Goal: Ask a question: Seek information or help from site administrators or community

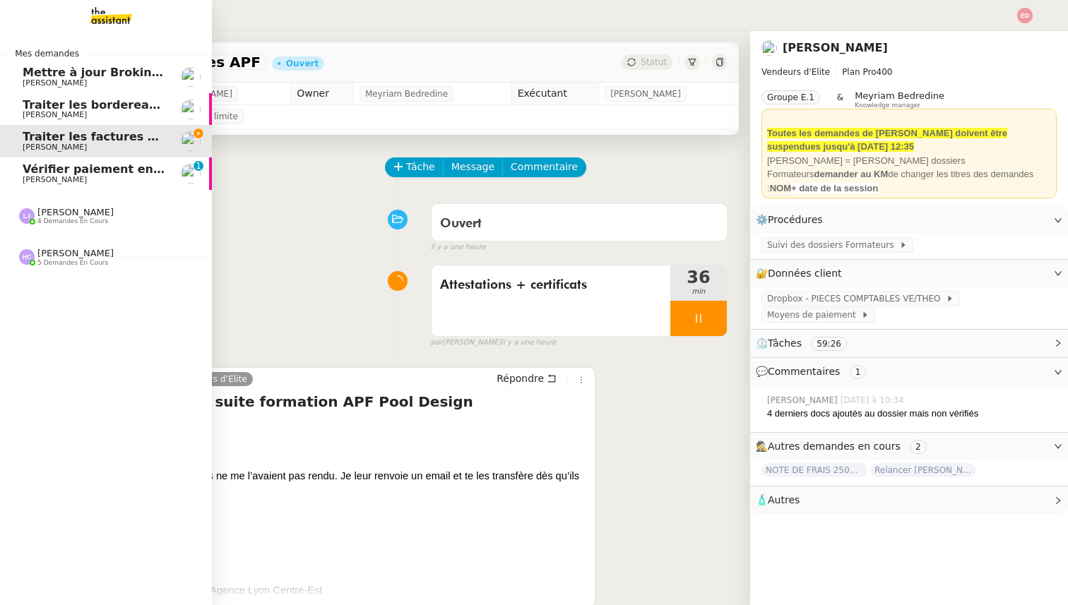
click at [32, 173] on span "Vérifier paiement en Euros pour Team2act" at bounding box center [157, 168] width 268 height 13
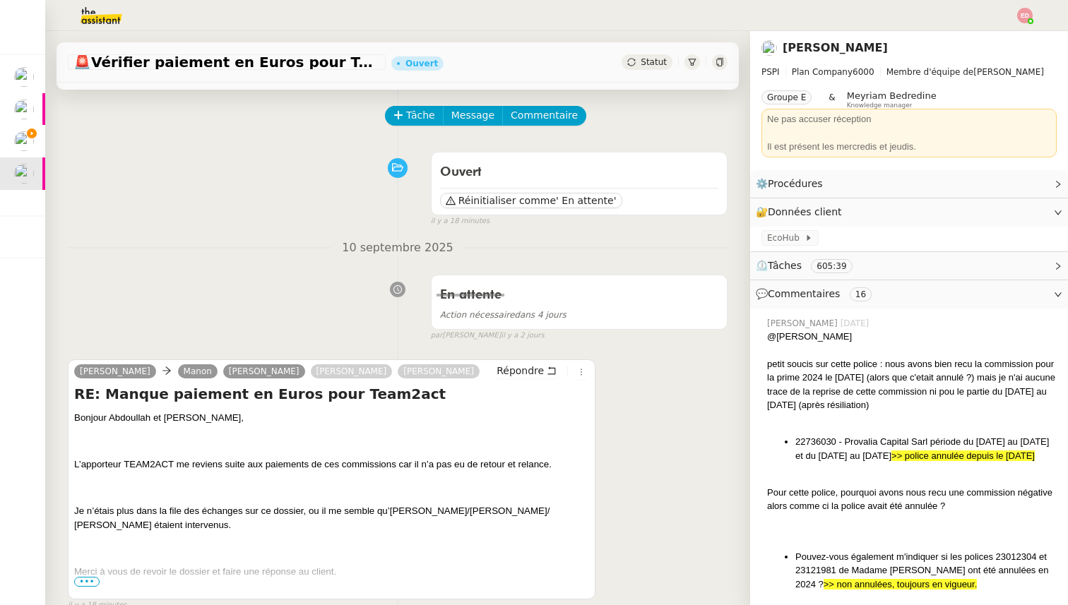
scroll to position [60, 0]
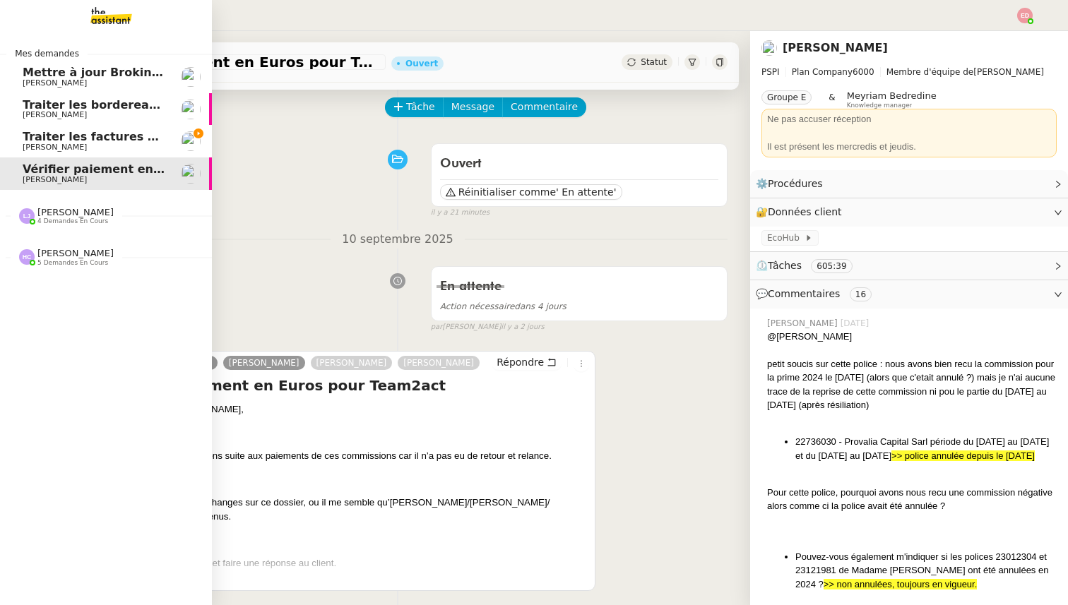
click at [28, 142] on span "Traiter les factures APF" at bounding box center [98, 136] width 150 height 13
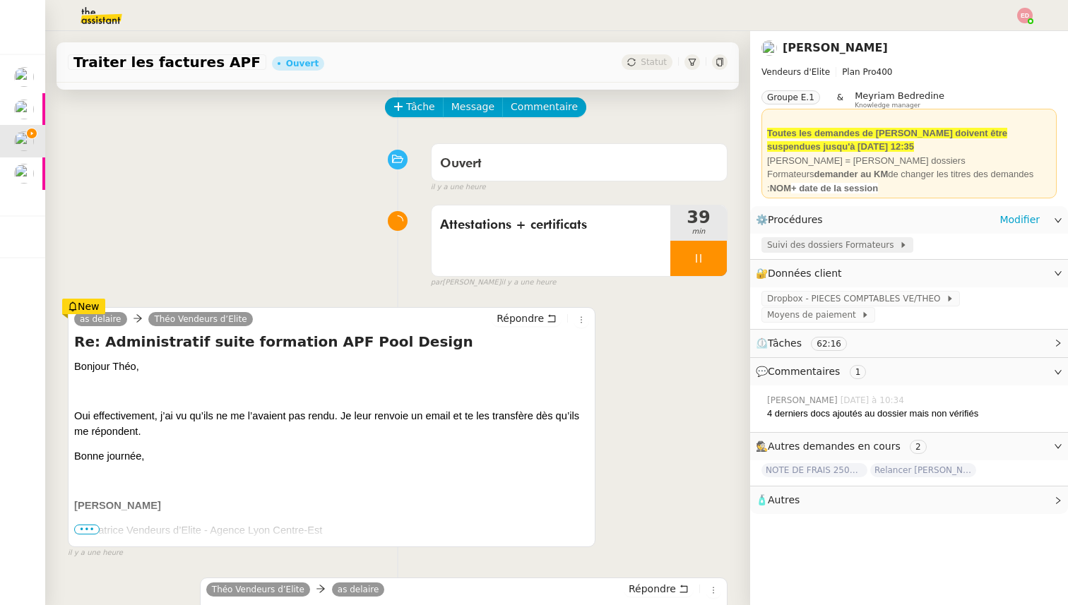
click at [857, 249] on span "Suivi des dossiers Formateurs" at bounding box center [833, 245] width 132 height 14
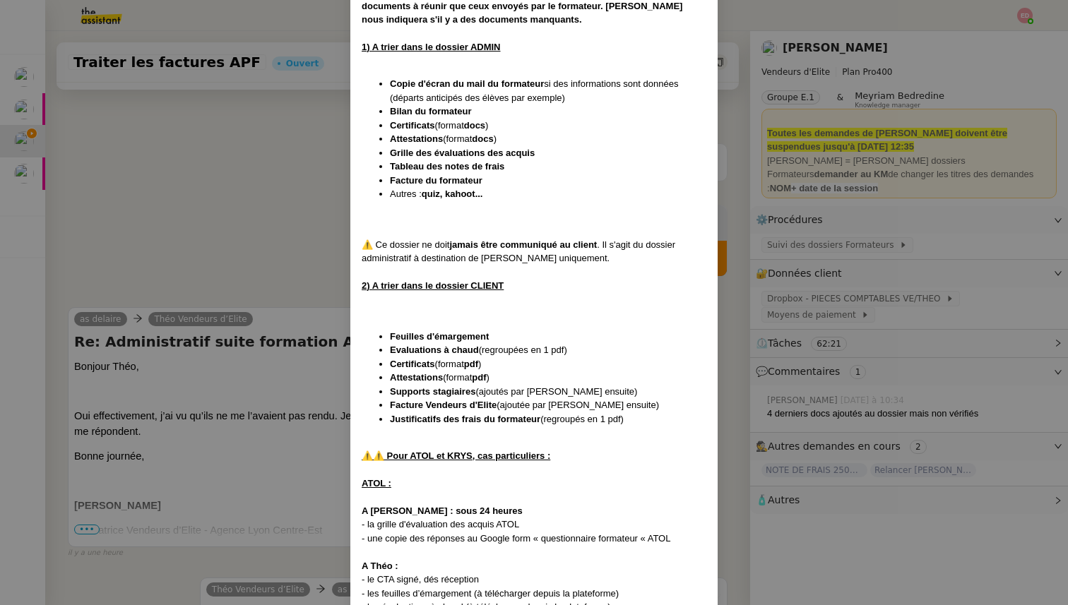
scroll to position [1618, 0]
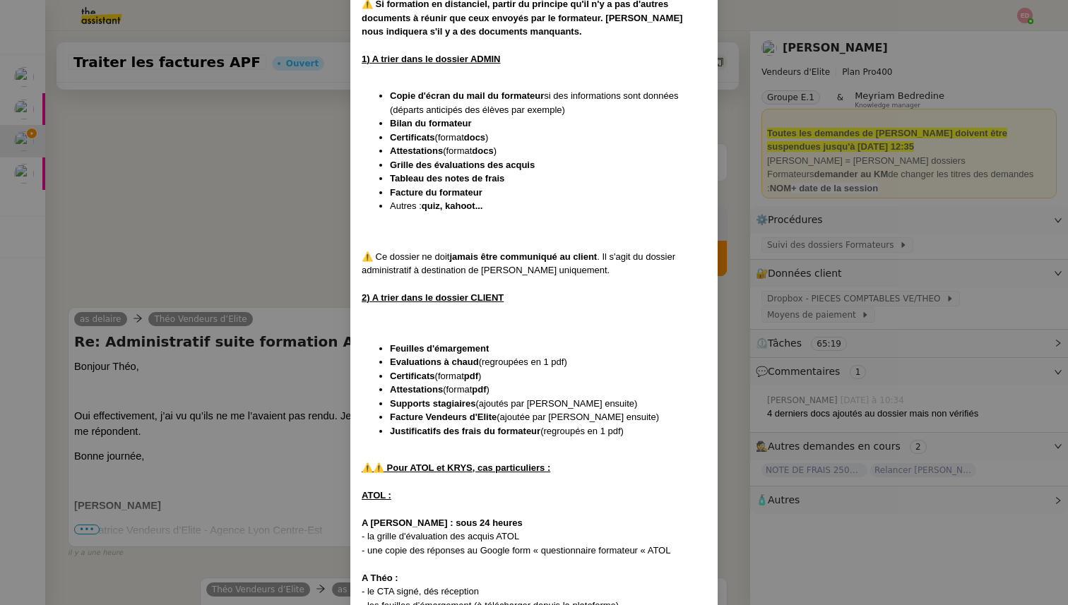
click at [280, 233] on nz-modal-container "Créée le [DATE] MAJ entièrement suite aux retours de la cliente le [DATE] Modif…" at bounding box center [534, 302] width 1068 height 605
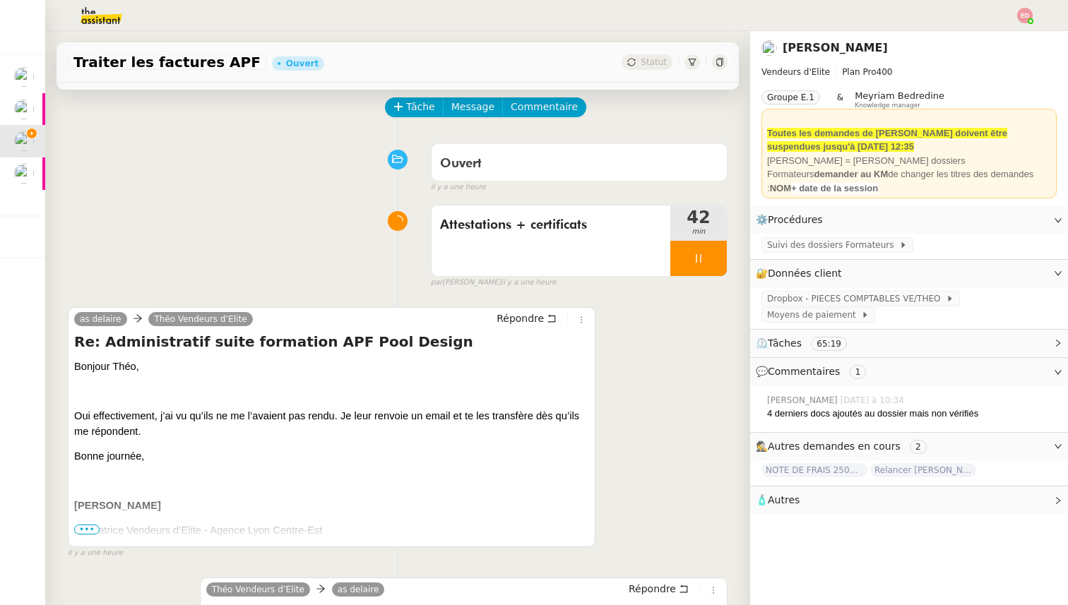
scroll to position [0, 0]
click at [476, 108] on span "Message" at bounding box center [472, 107] width 43 height 16
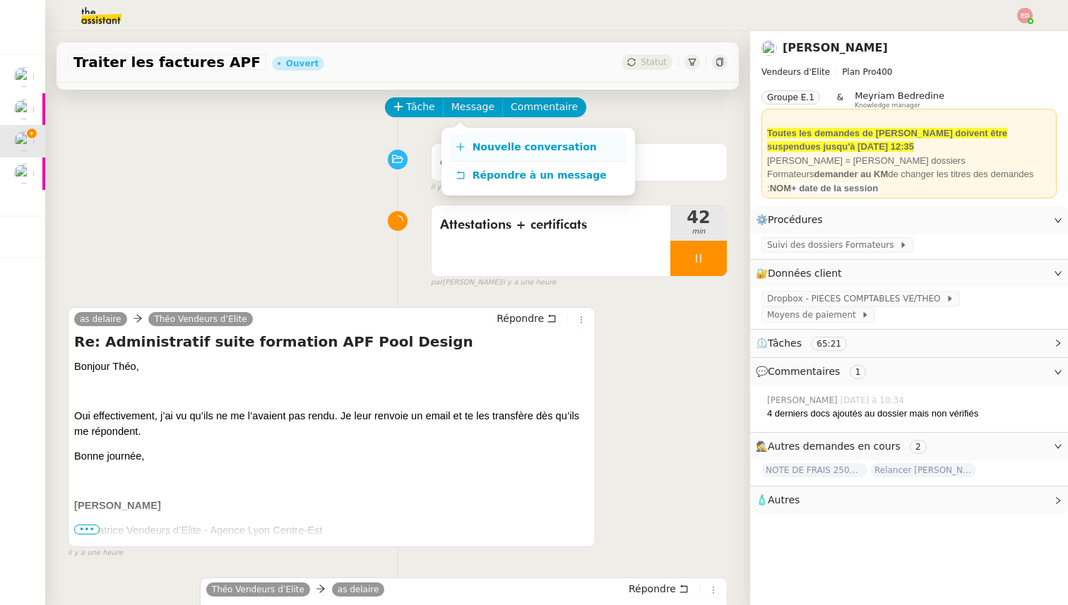
click at [511, 136] on link "Nouvelle conversation" at bounding box center [538, 147] width 177 height 28
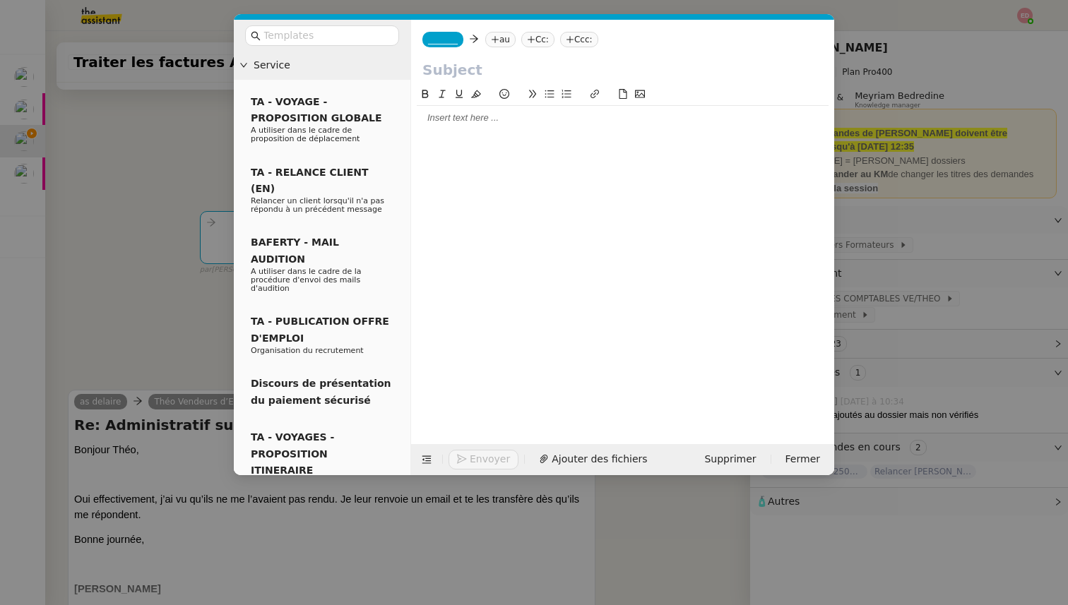
click at [448, 40] on span "_______" at bounding box center [443, 40] width 30 height 10
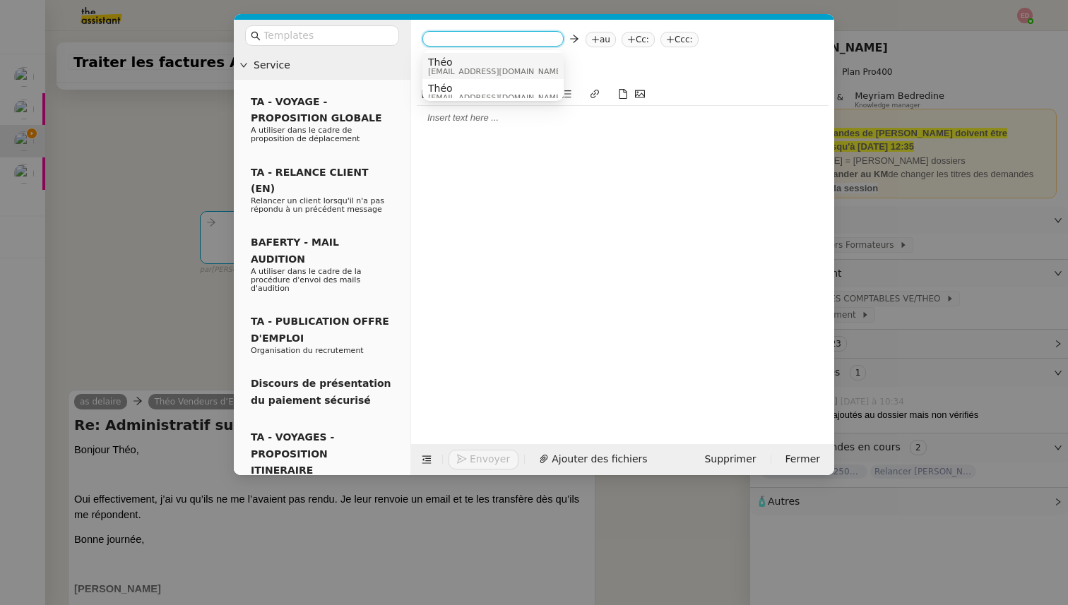
click at [457, 64] on span "Théo" at bounding box center [496, 62] width 136 height 11
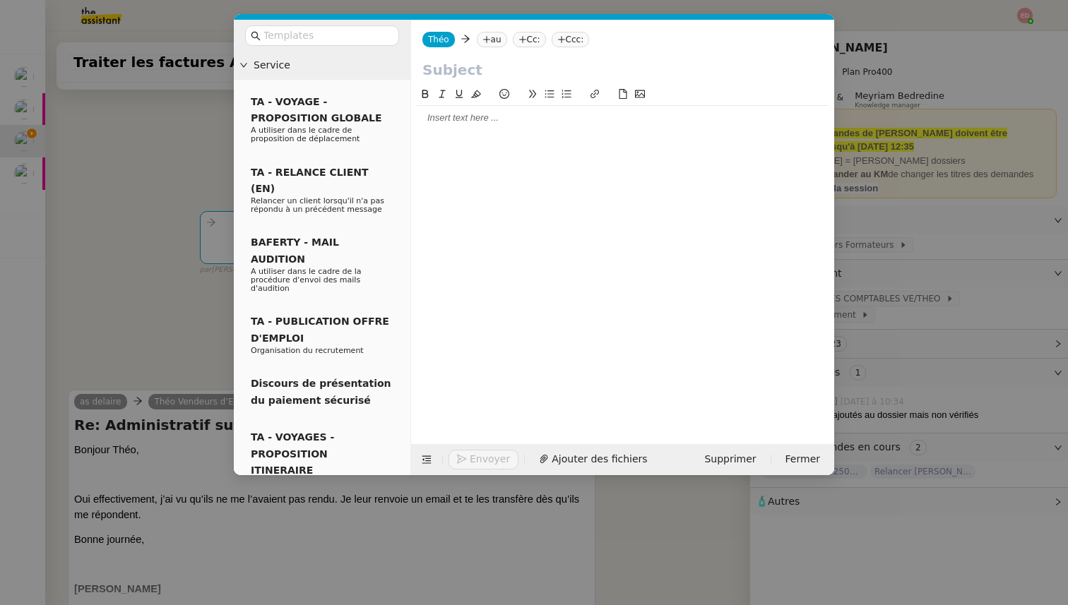
click at [504, 37] on nz-tag "au" at bounding box center [492, 40] width 30 height 16
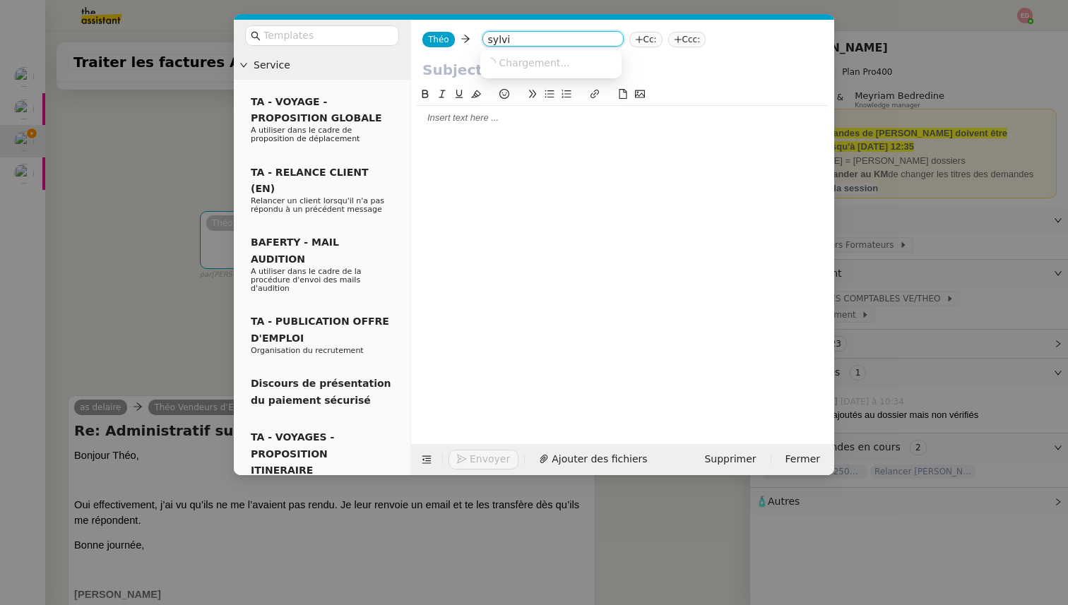
type input "[PERSON_NAME]"
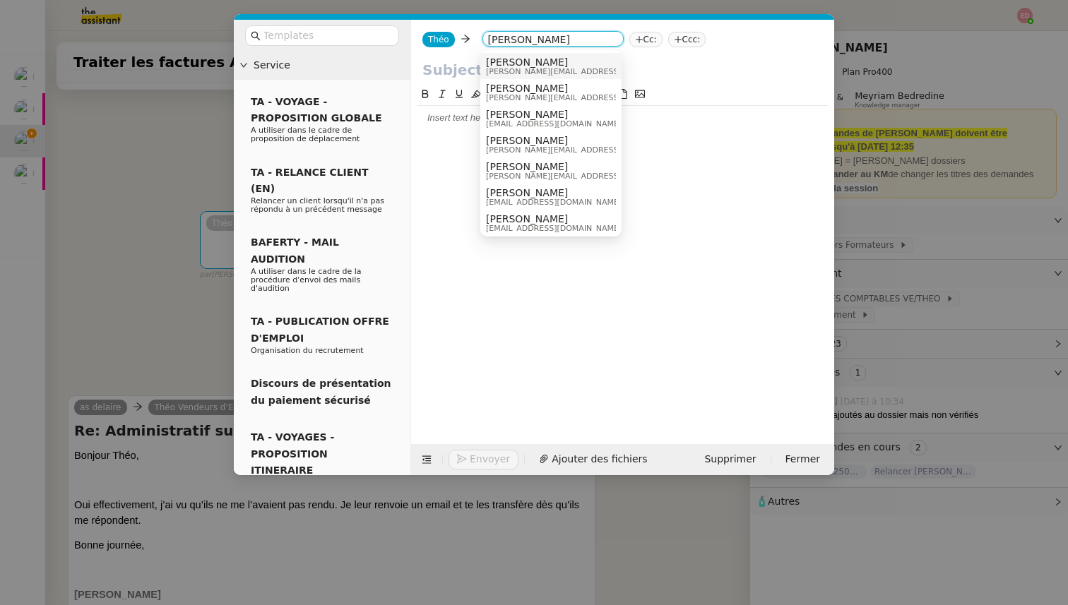
click at [540, 68] on span "[PERSON_NAME][EMAIL_ADDRESS][DOMAIN_NAME]" at bounding box center [586, 72] width 201 height 8
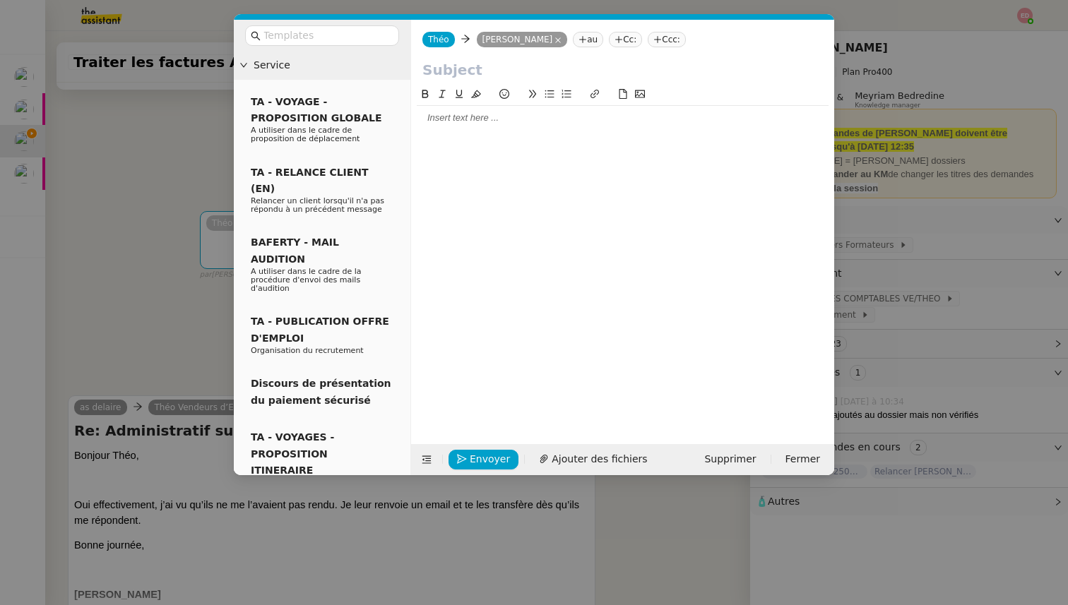
click at [449, 70] on input "text" at bounding box center [622, 69] width 400 height 21
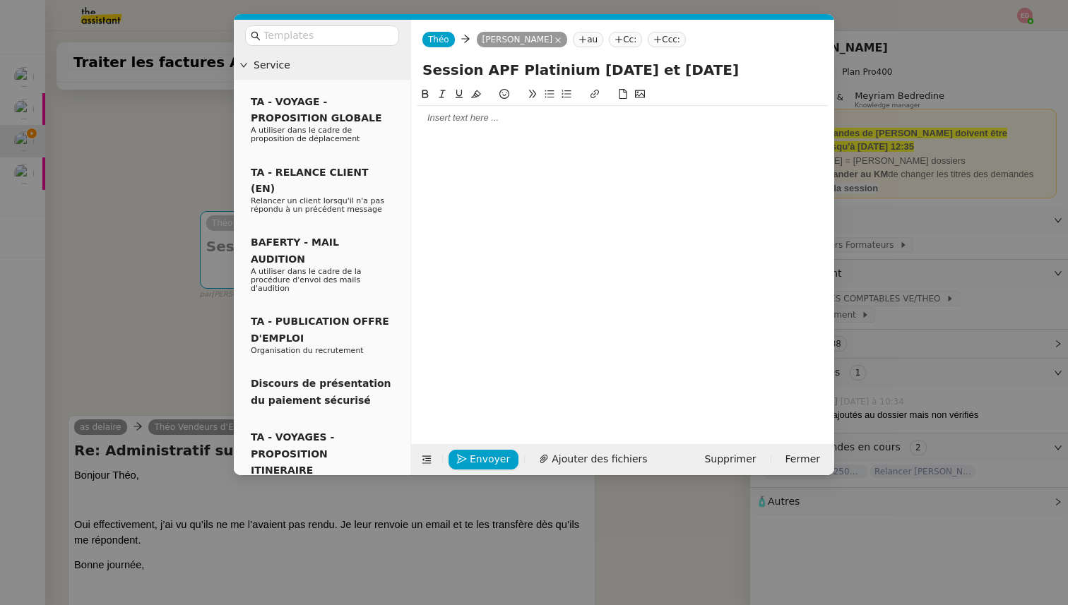
type input "Session APF Platinium [DATE] et [DATE]"
click at [451, 121] on div at bounding box center [623, 118] width 412 height 13
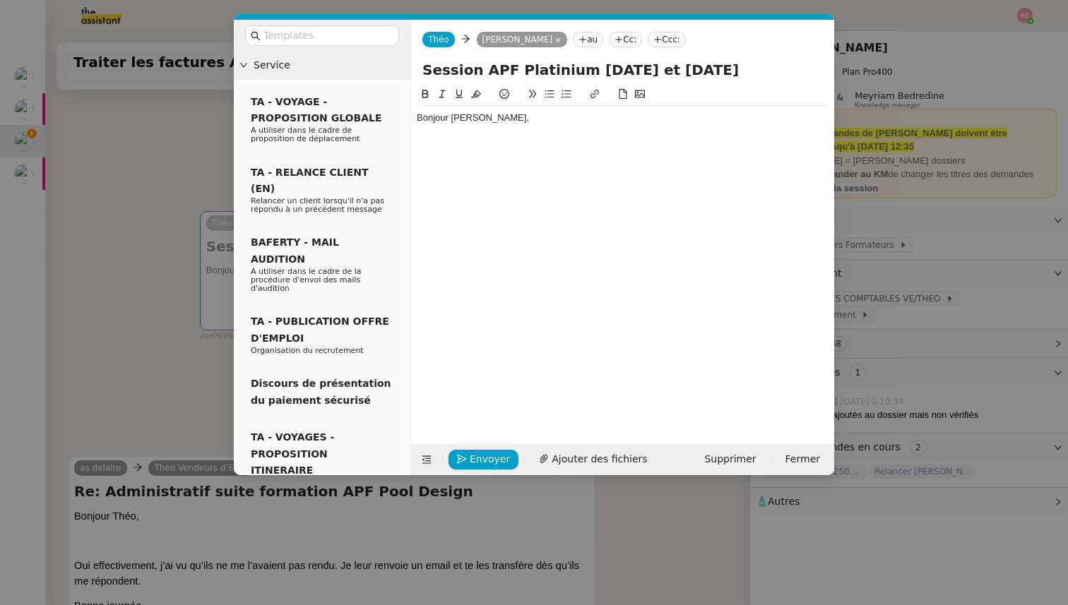
click at [169, 374] on nz-modal-container "Service TA - VOYAGE - PROPOSITION GLOBALE A utiliser dans le cadre de propositi…" at bounding box center [534, 302] width 1068 height 605
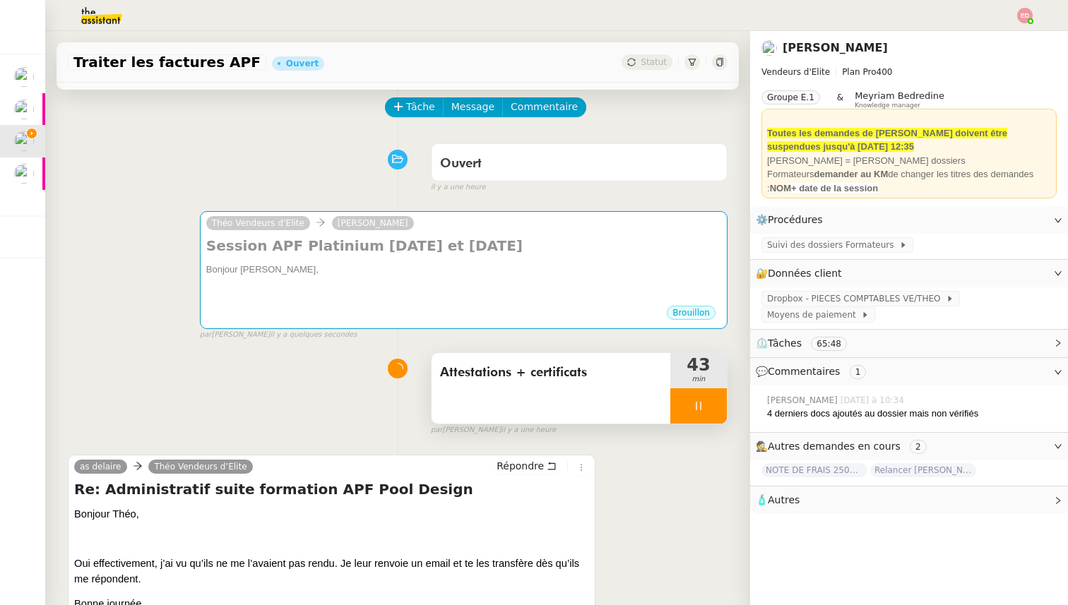
click at [717, 405] on div at bounding box center [698, 405] width 57 height 35
click at [717, 405] on icon at bounding box center [712, 405] width 11 height 11
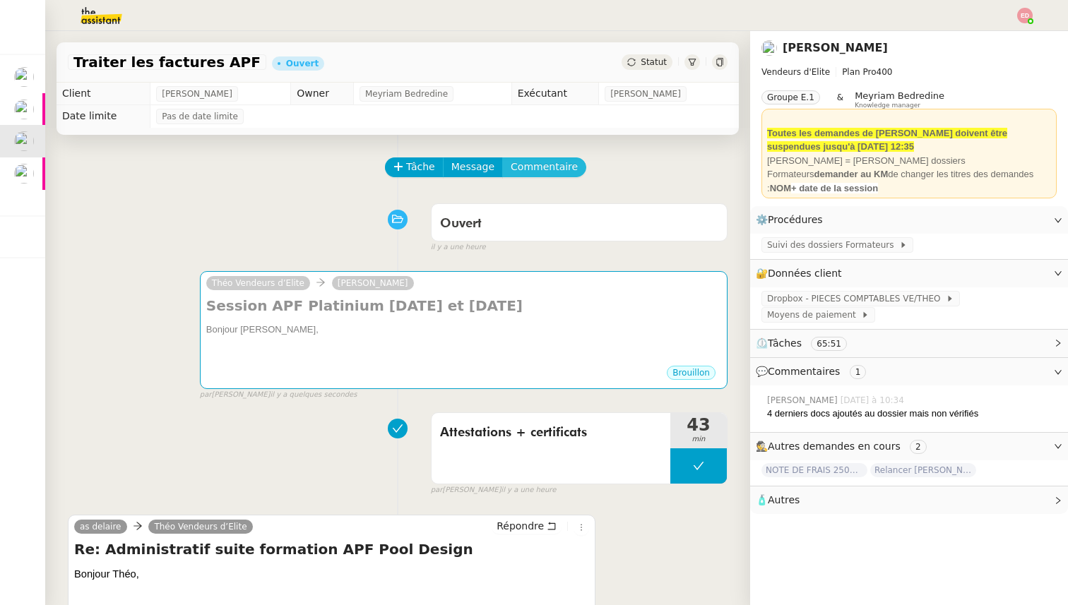
click at [545, 171] on span "Commentaire" at bounding box center [544, 167] width 67 height 16
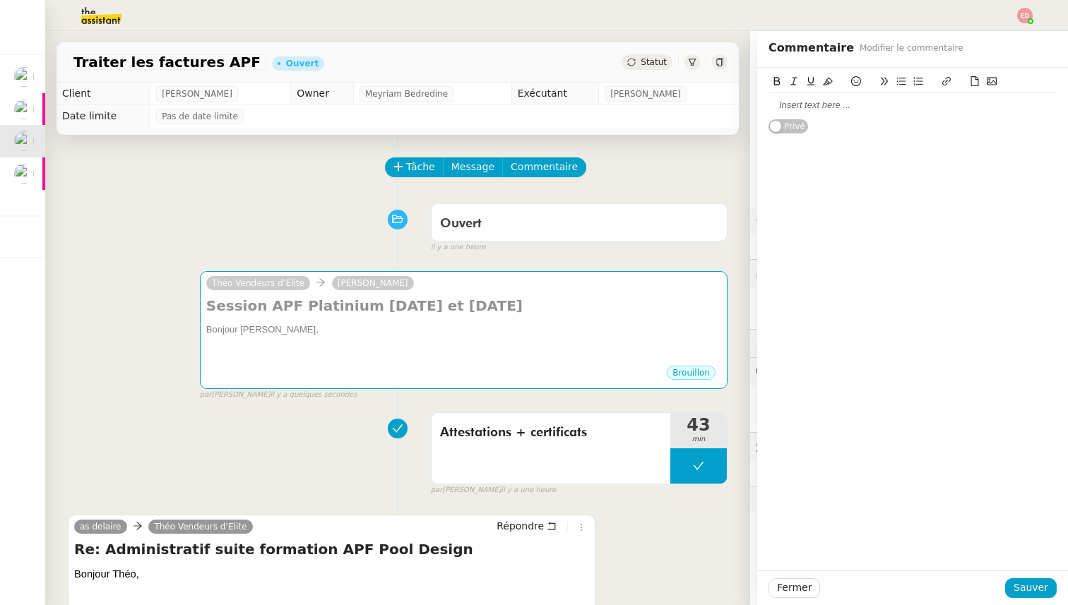
click at [829, 108] on div at bounding box center [913, 105] width 288 height 13
click at [1033, 583] on span "Sauver" at bounding box center [1031, 588] width 35 height 16
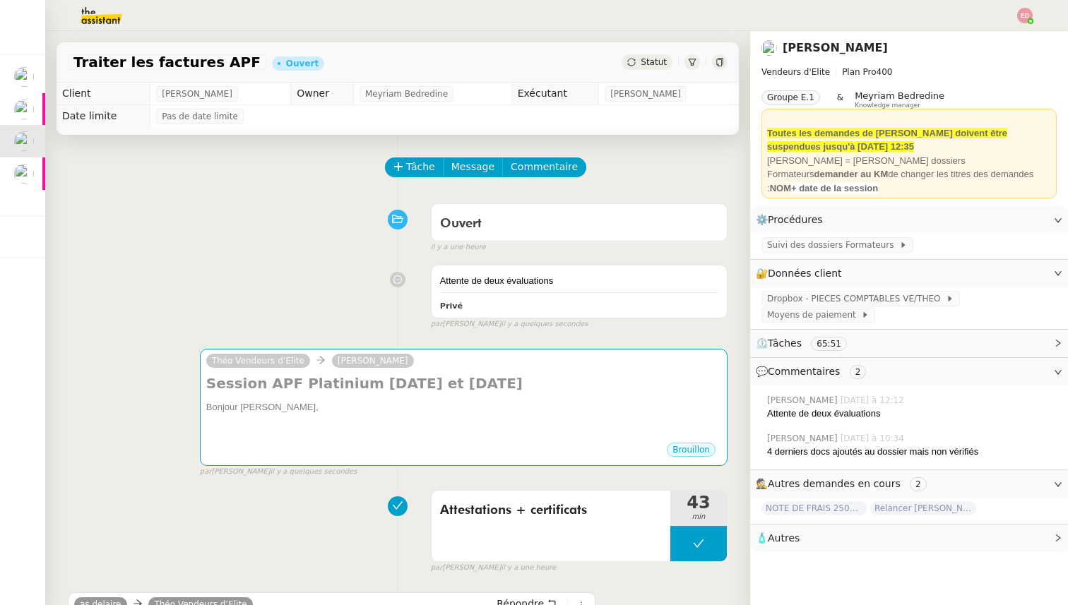
click at [658, 61] on span "Statut" at bounding box center [654, 62] width 26 height 10
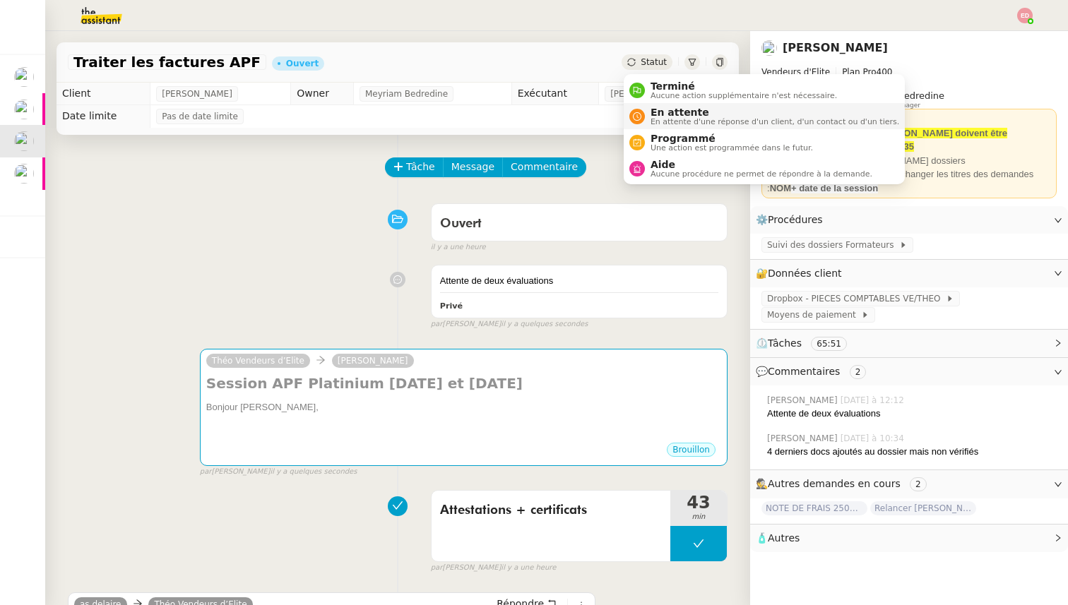
click at [675, 121] on span "En attente d'une réponse d'un client, d'un contact ou d'un tiers." at bounding box center [775, 122] width 249 height 8
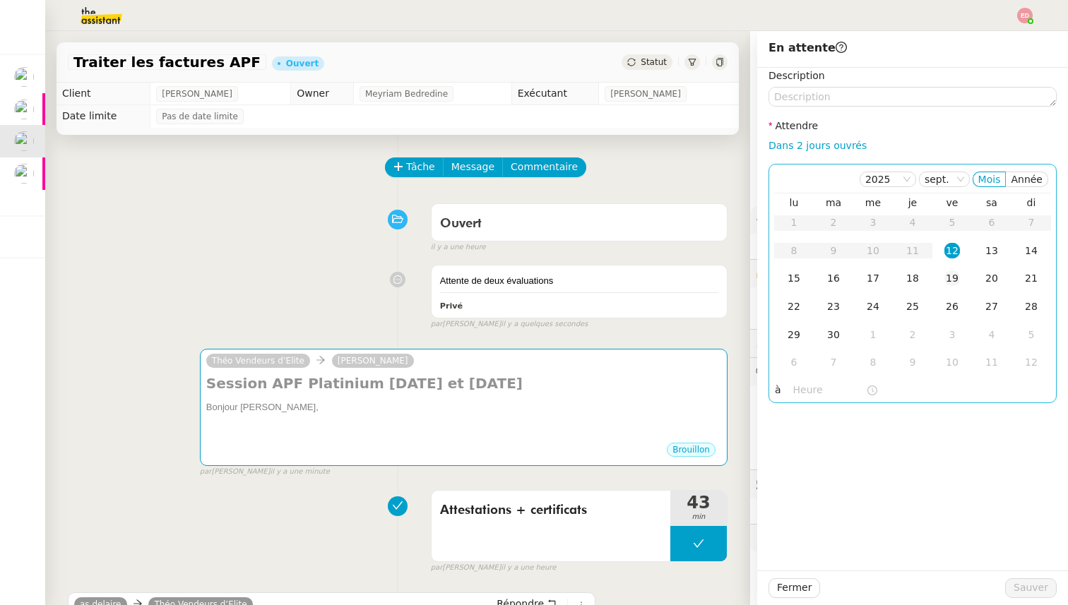
click at [950, 281] on div "19" at bounding box center [952, 279] width 16 height 16
click at [1050, 585] on button "Sauver" at bounding box center [1031, 588] width 52 height 20
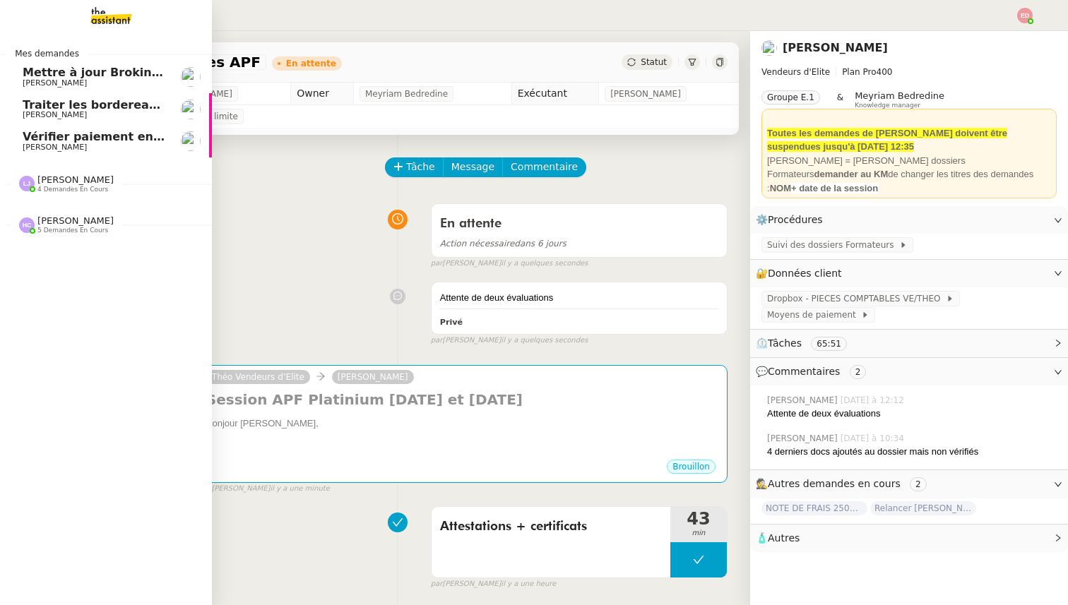
click at [53, 146] on span "[PERSON_NAME]" at bounding box center [55, 147] width 64 height 9
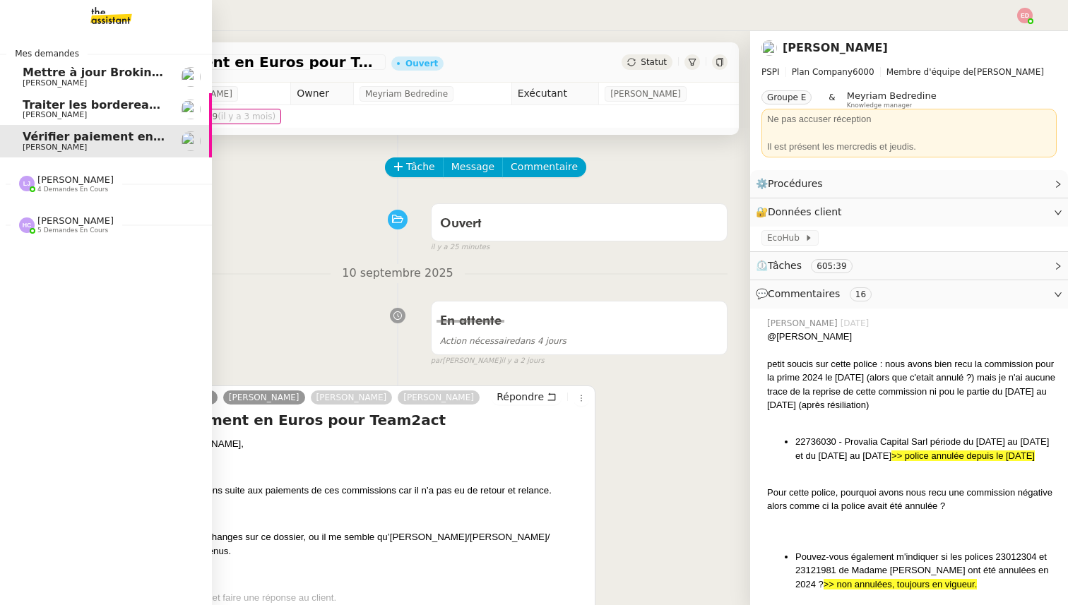
click at [90, 73] on span "Mettre à jour Brokin et envoyer à Costes" at bounding box center [152, 72] width 259 height 13
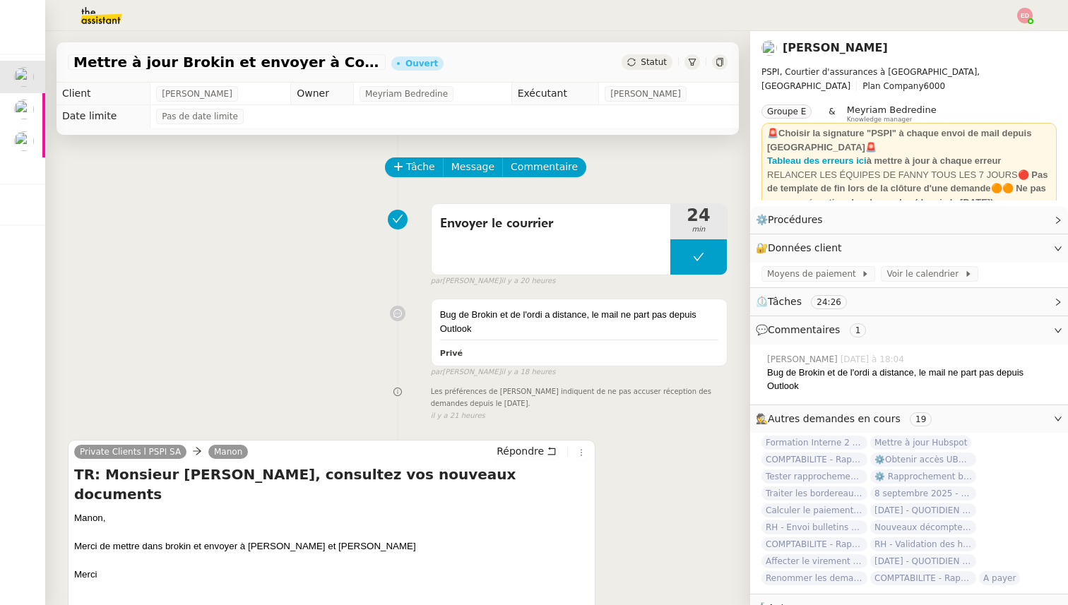
click at [653, 61] on span "Statut" at bounding box center [654, 62] width 26 height 10
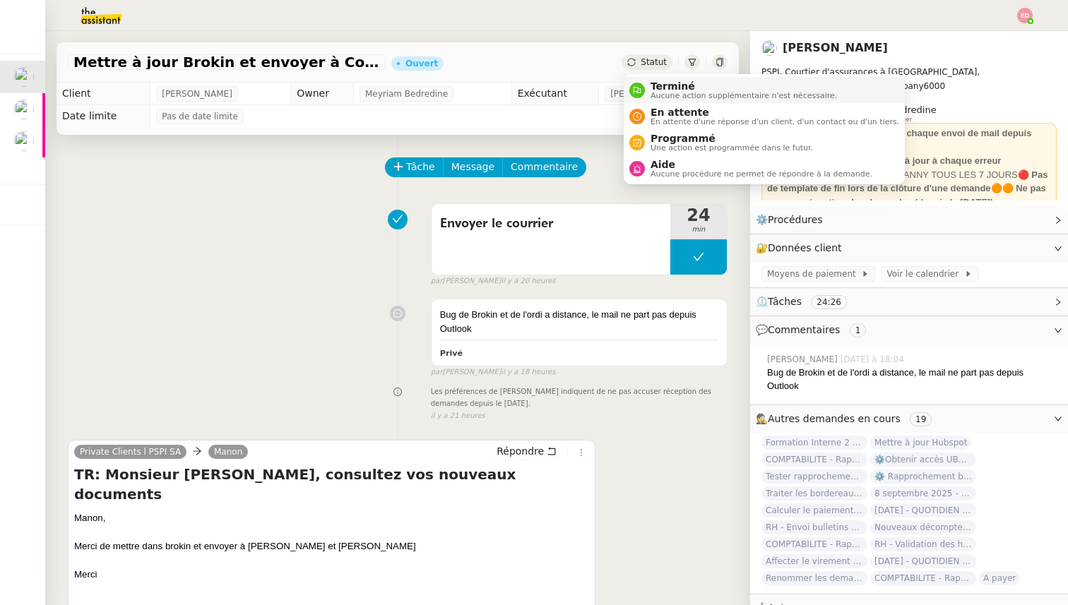
click at [655, 81] on span "Terminé" at bounding box center [744, 86] width 186 height 11
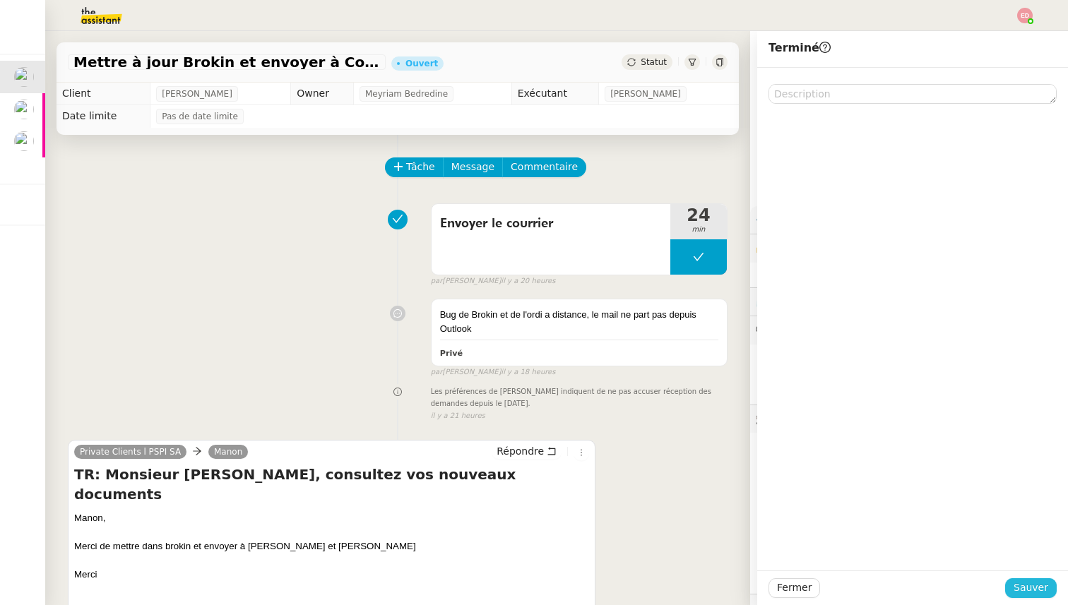
click at [1026, 592] on span "Sauver" at bounding box center [1031, 588] width 35 height 16
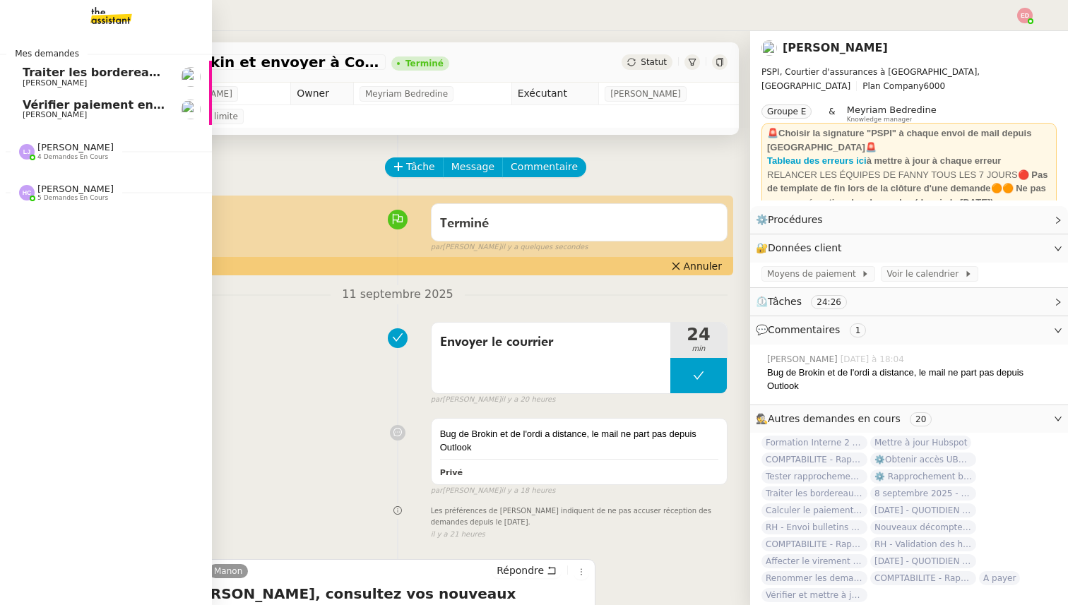
click at [33, 100] on span "Vérifier paiement en Euros pour Team2act" at bounding box center [157, 104] width 268 height 13
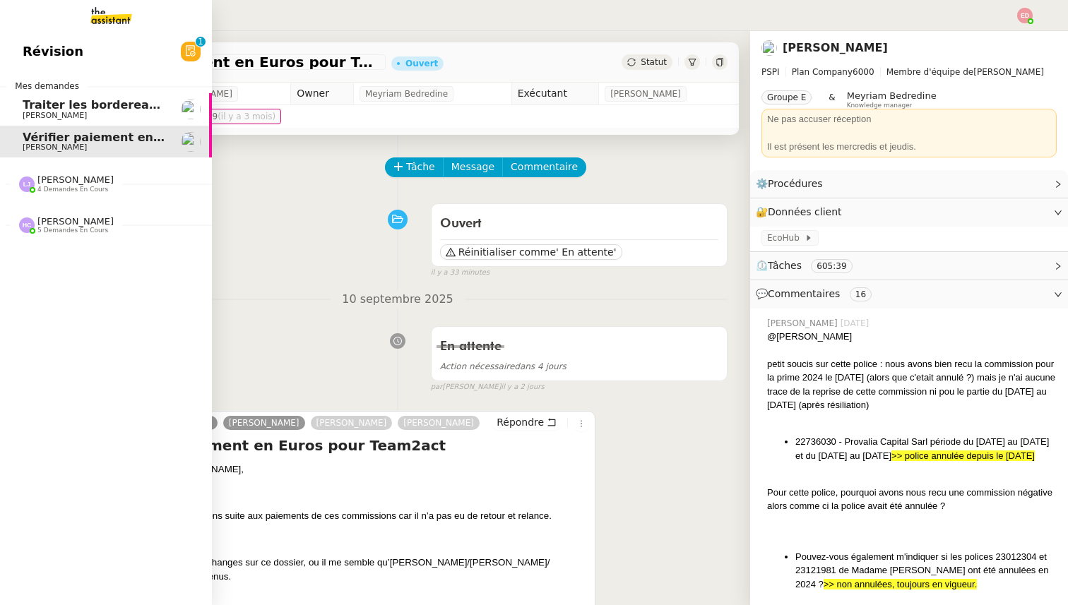
click at [31, 99] on span "Traiter les bordereaux de commission d'[DATE]" at bounding box center [172, 104] width 299 height 13
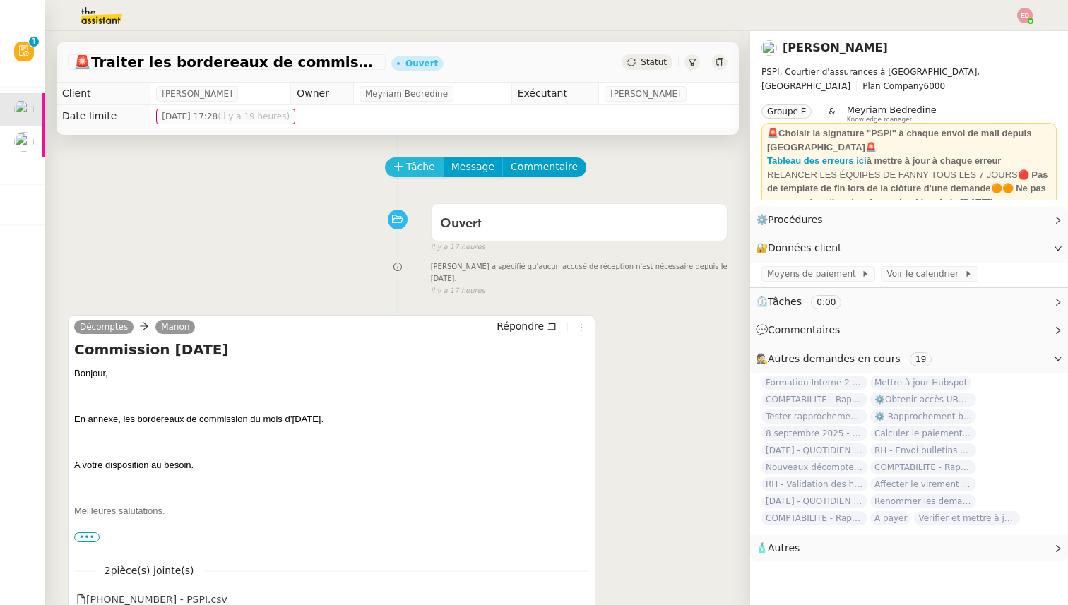
click at [403, 176] on button "Tâche" at bounding box center [414, 168] width 59 height 20
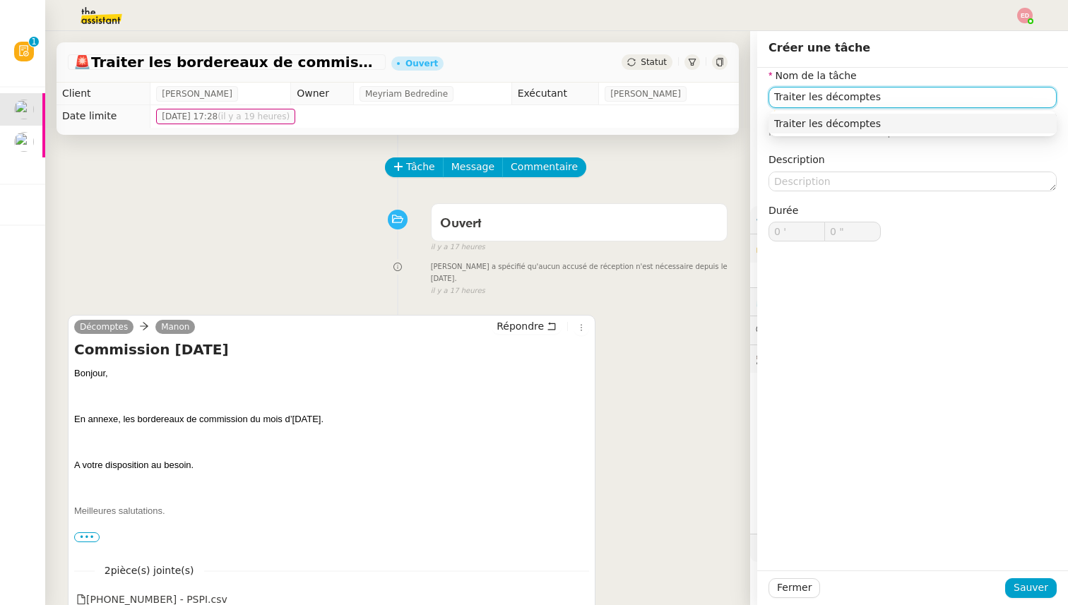
type input "Traiter les décomptes"
click at [1005, 586] on div at bounding box center [912, 588] width 185 height 20
click at [1018, 588] on span "Sauver" at bounding box center [1031, 588] width 35 height 16
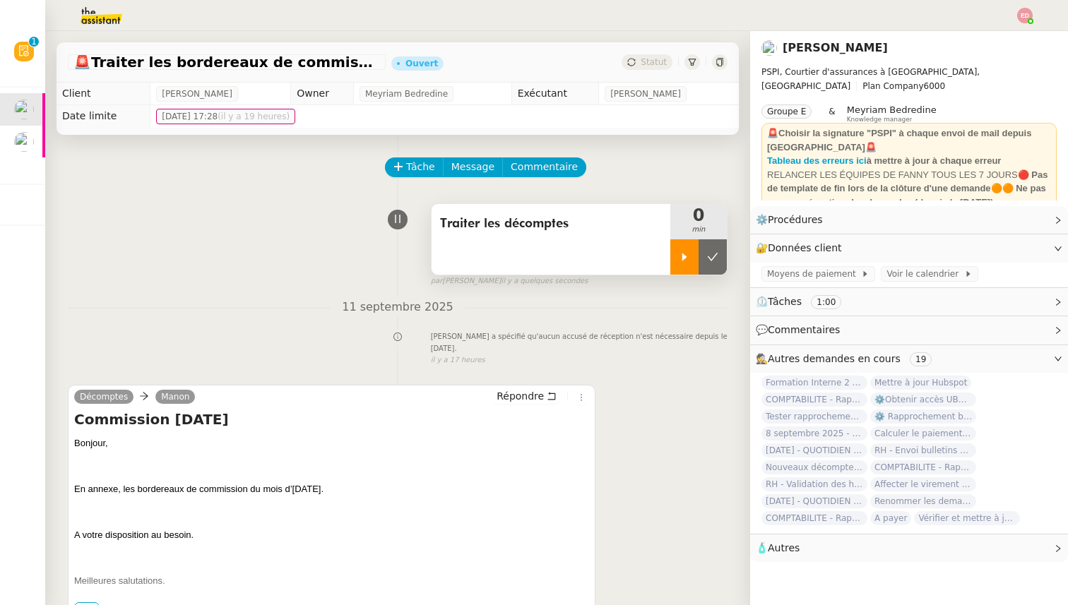
click at [679, 262] on icon at bounding box center [684, 256] width 11 height 11
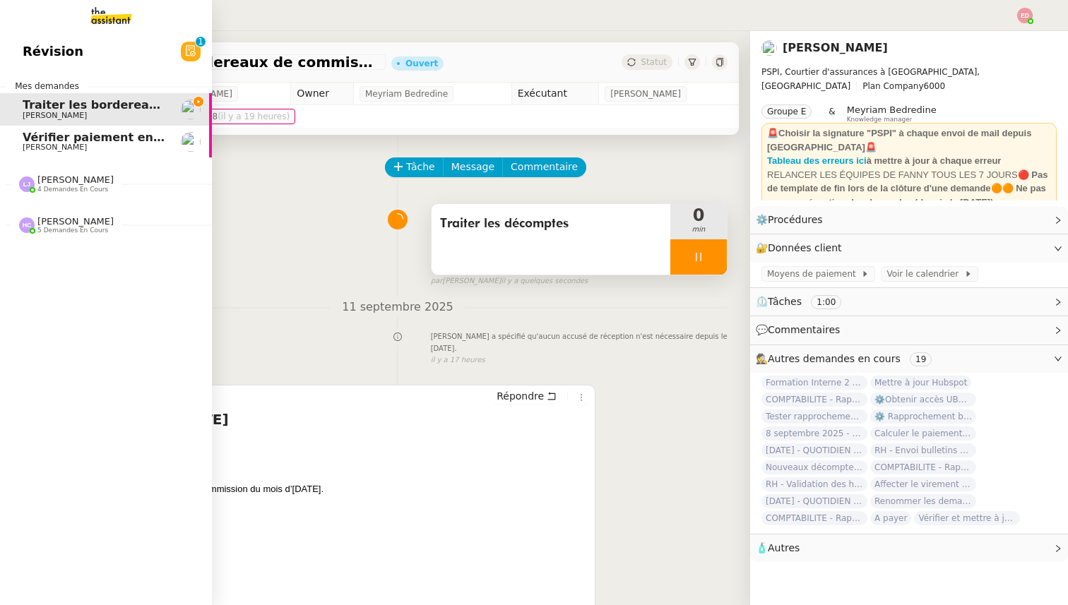
click at [46, 184] on span "[PERSON_NAME]" at bounding box center [75, 179] width 76 height 11
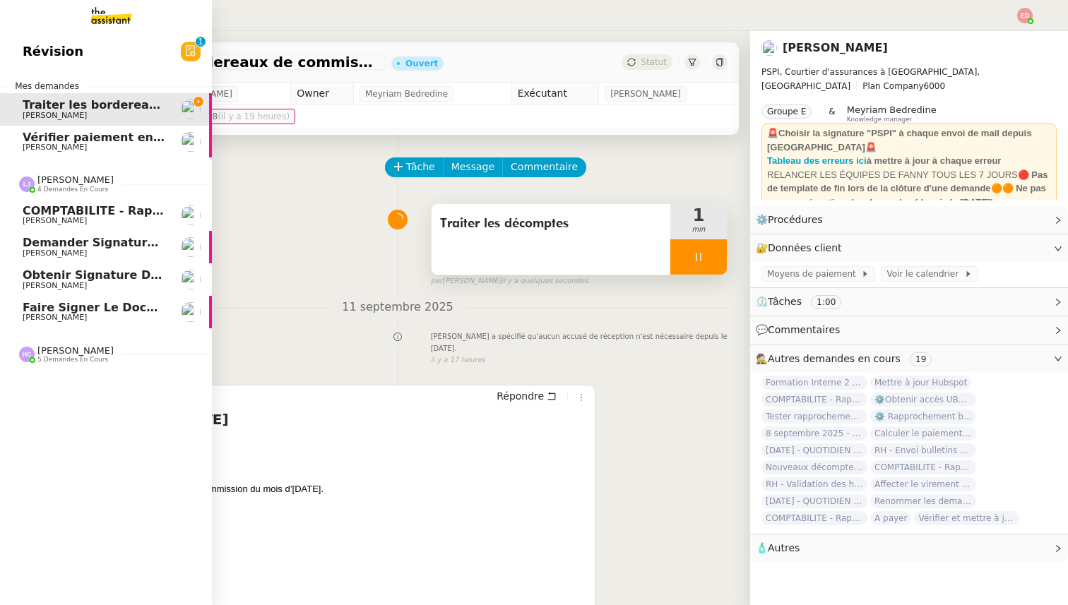
click at [54, 318] on span "[PERSON_NAME]" at bounding box center [55, 317] width 64 height 9
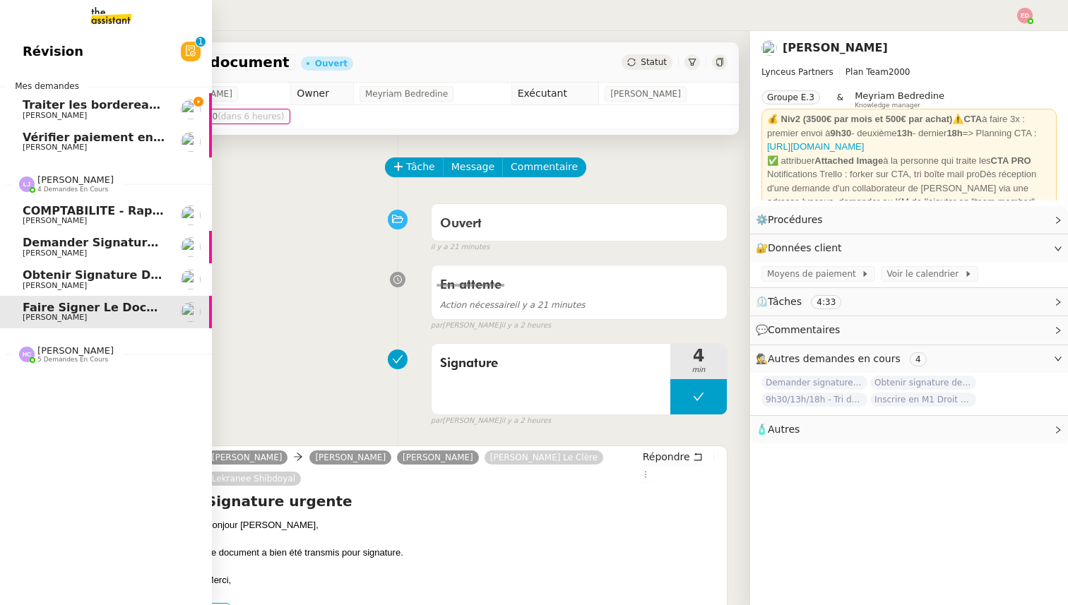
click at [57, 283] on span "[PERSON_NAME]" at bounding box center [55, 285] width 64 height 9
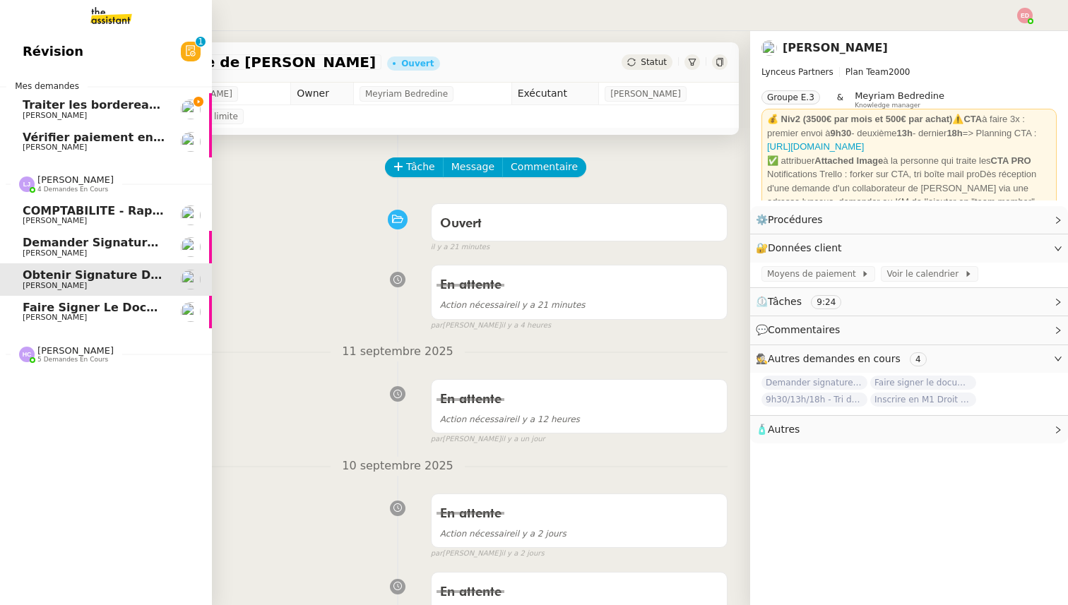
click at [57, 247] on span "Demander signature document à [PERSON_NAME]" at bounding box center [184, 242] width 323 height 13
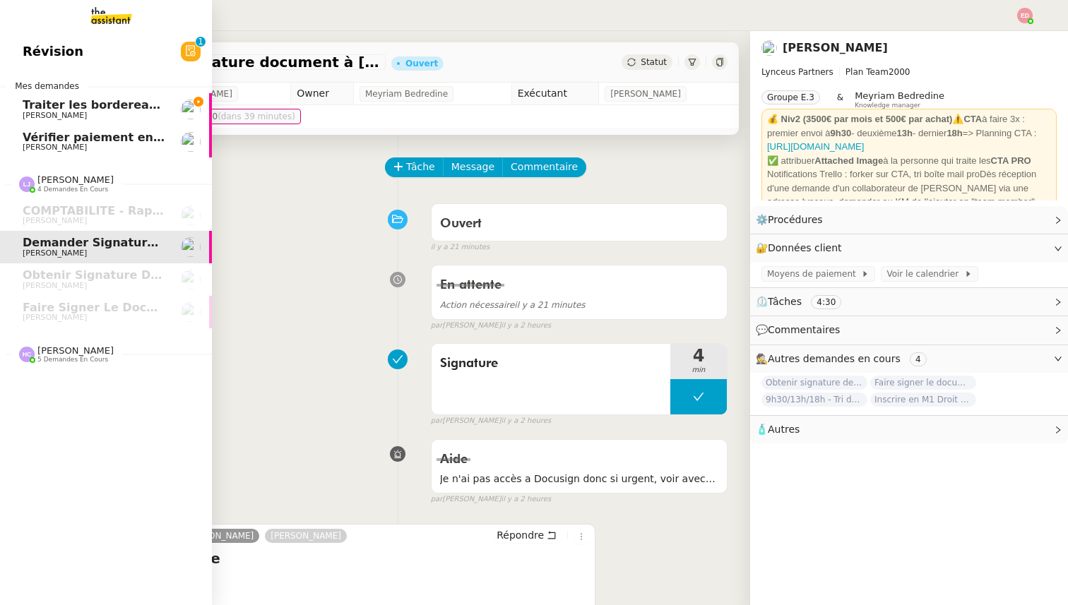
click at [59, 355] on span "[PERSON_NAME]" at bounding box center [75, 350] width 76 height 11
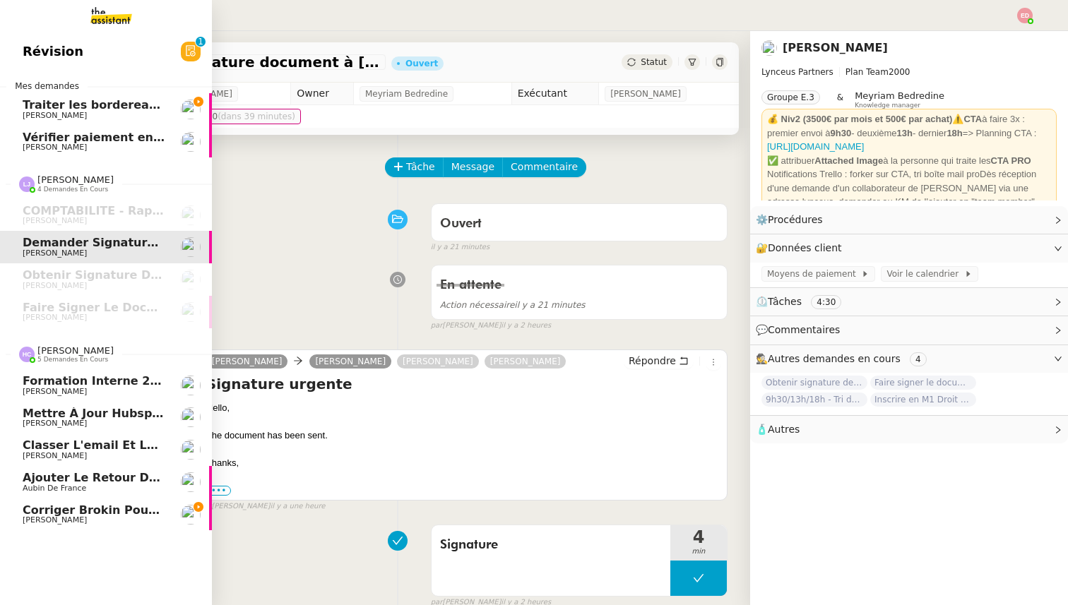
click at [61, 502] on link "Corriger Brokin pour clôture comptable [PERSON_NAME]" at bounding box center [106, 515] width 212 height 32
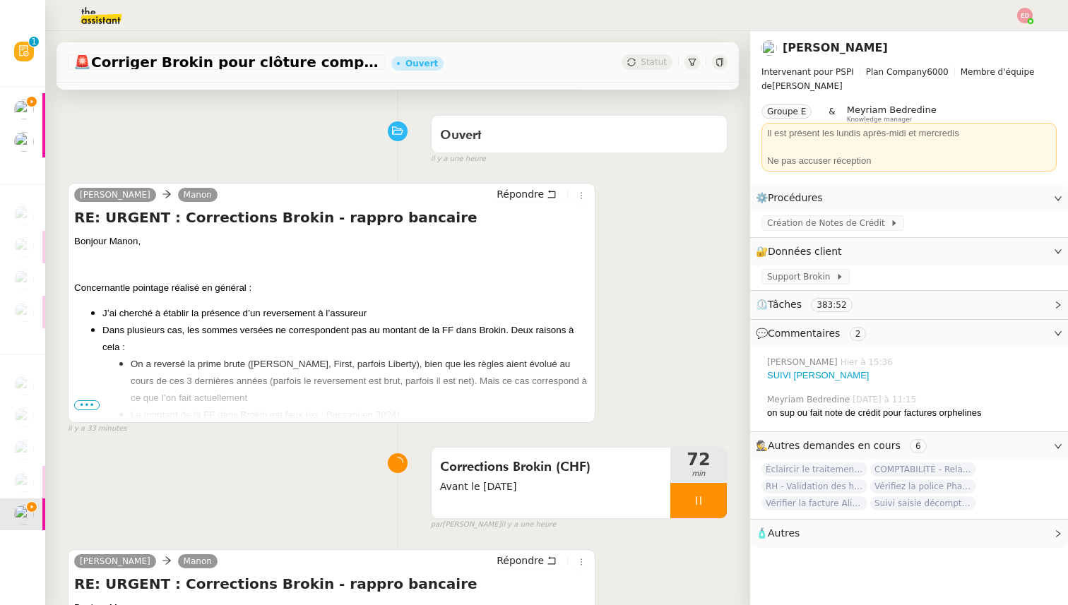
scroll to position [92, 0]
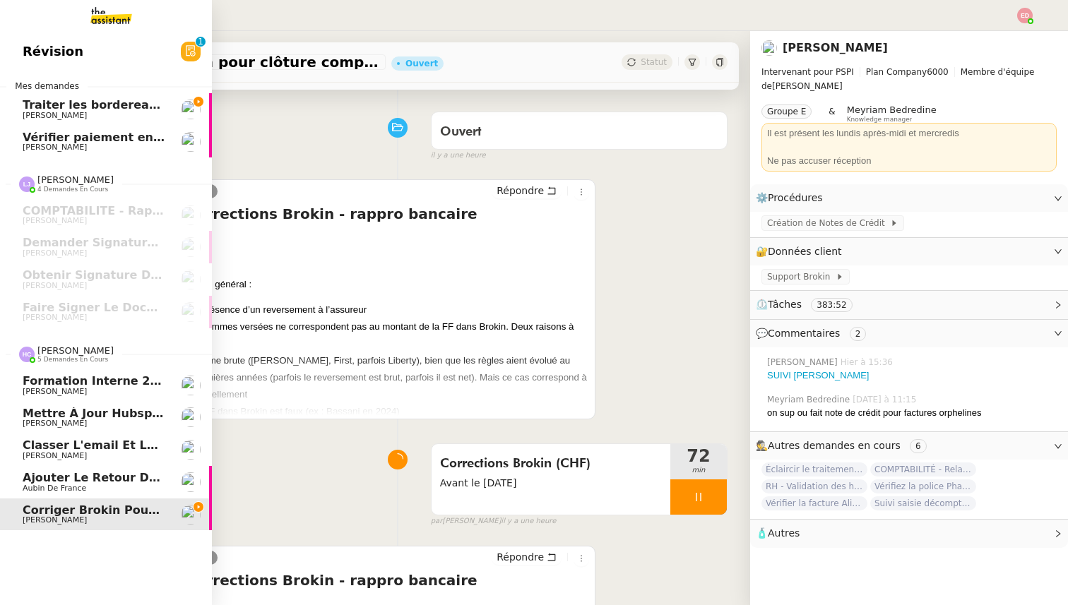
click at [89, 474] on span "Ajouter le retour de crédit à la commission" at bounding box center [167, 477] width 289 height 13
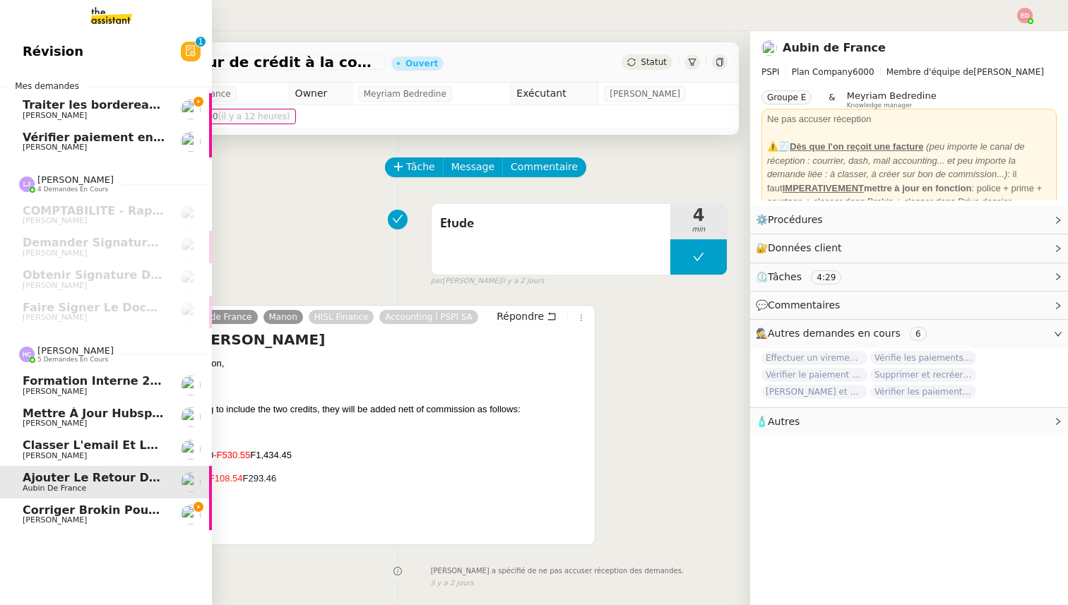
click at [45, 451] on span "Classer l'email et les fichiers" at bounding box center [119, 445] width 193 height 13
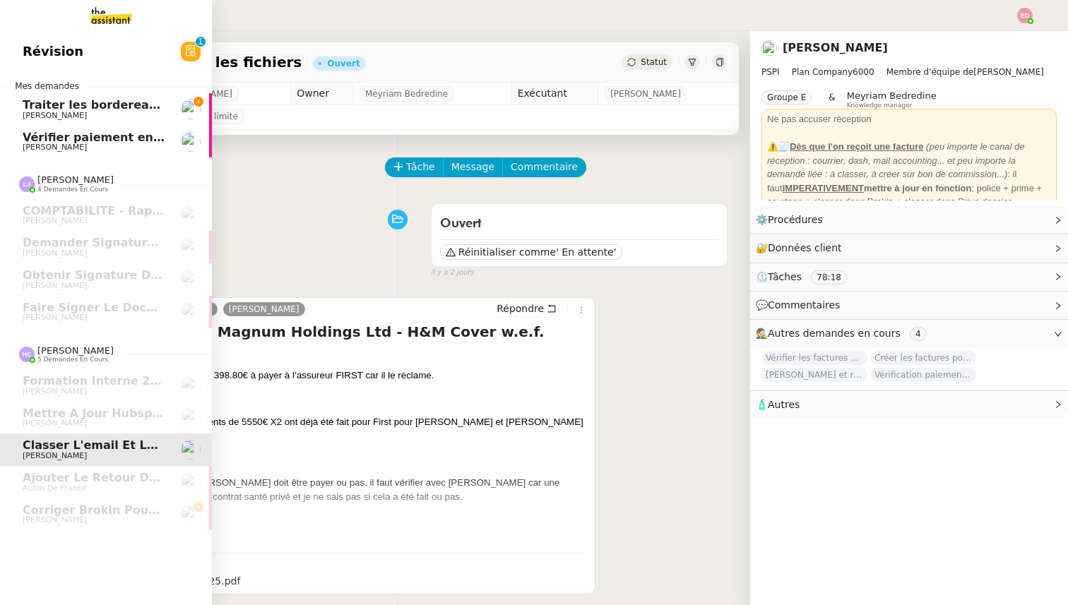
click at [87, 110] on span "Traiter les bordereaux de commission d'[DATE]" at bounding box center [172, 104] width 299 height 13
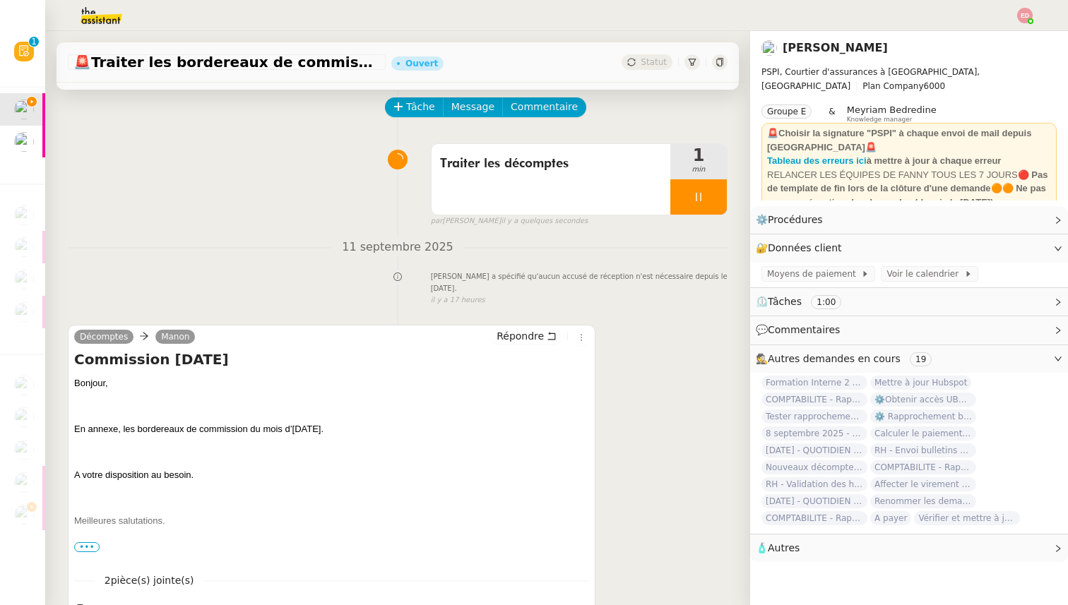
scroll to position [179, 0]
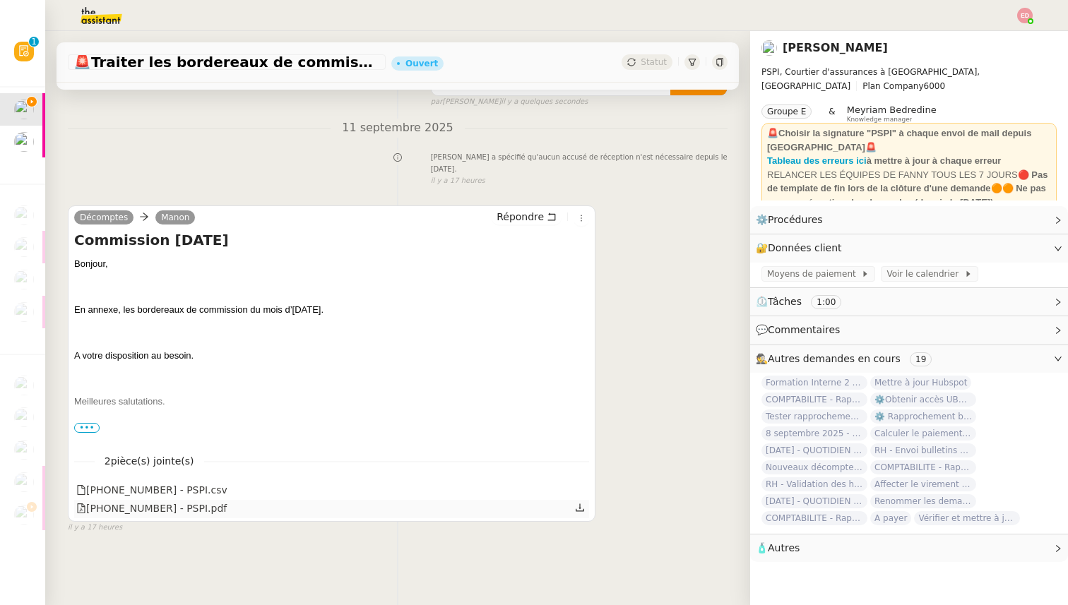
click at [580, 513] on link at bounding box center [580, 508] width 10 height 16
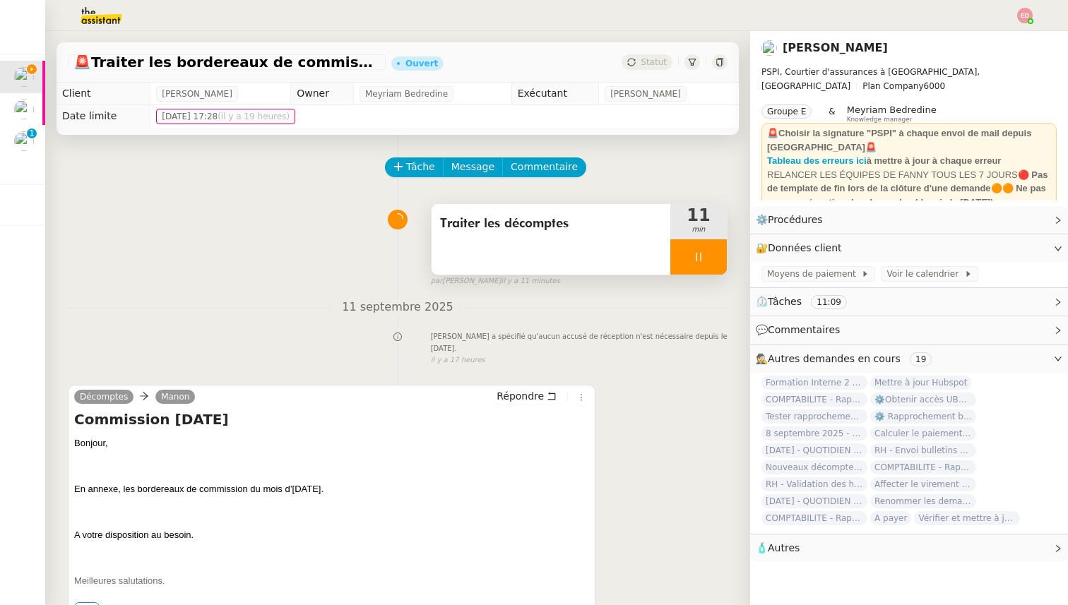
click at [723, 251] on div at bounding box center [698, 256] width 57 height 35
click at [723, 251] on button at bounding box center [713, 256] width 28 height 35
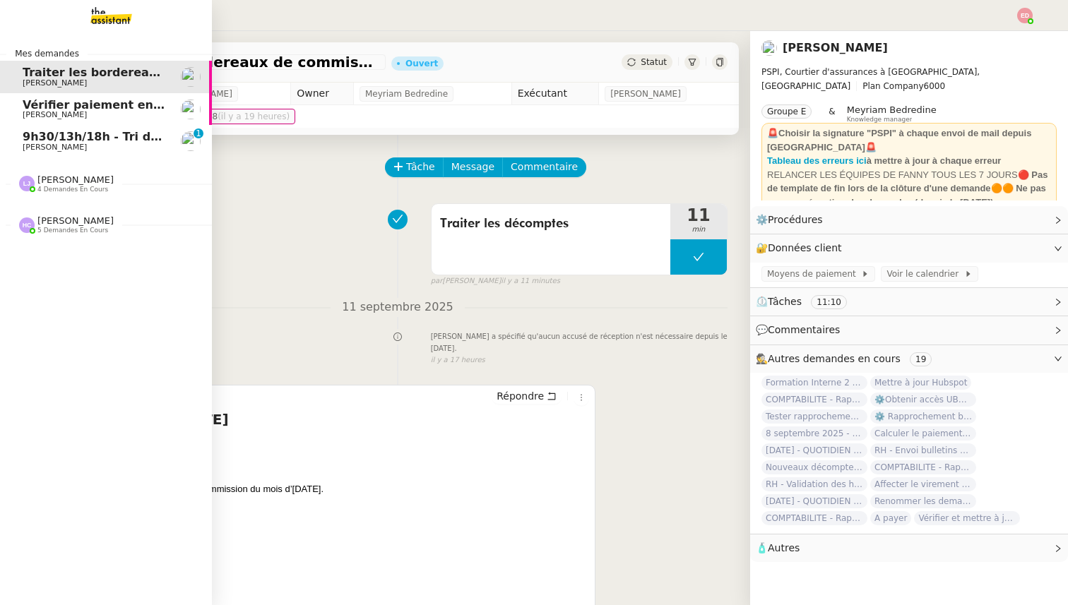
click at [25, 150] on span "[PERSON_NAME]" at bounding box center [55, 147] width 64 height 9
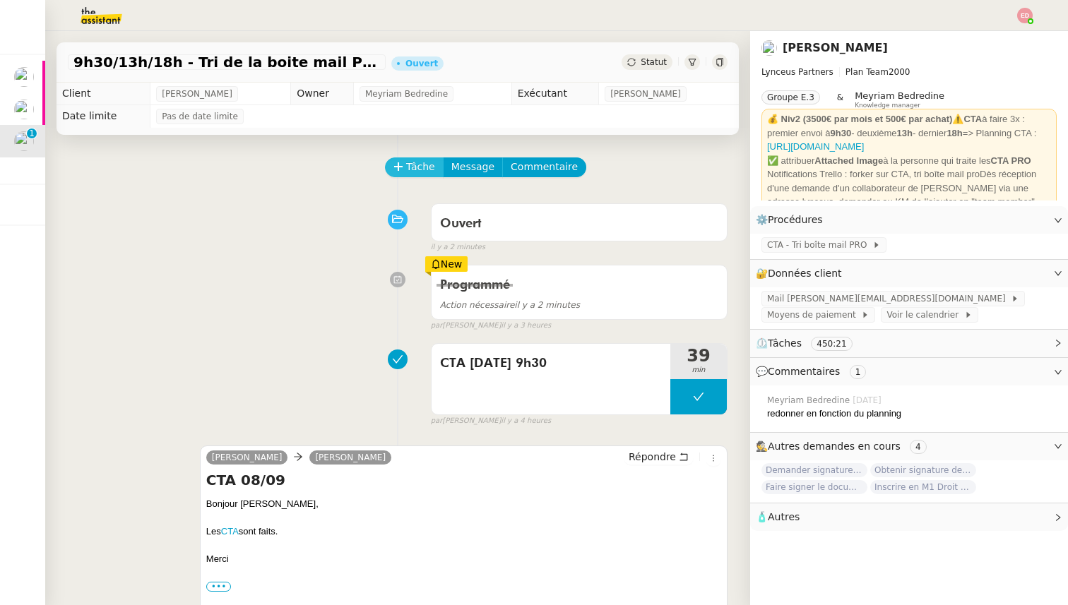
click at [413, 172] on span "Tâche" at bounding box center [420, 167] width 29 height 16
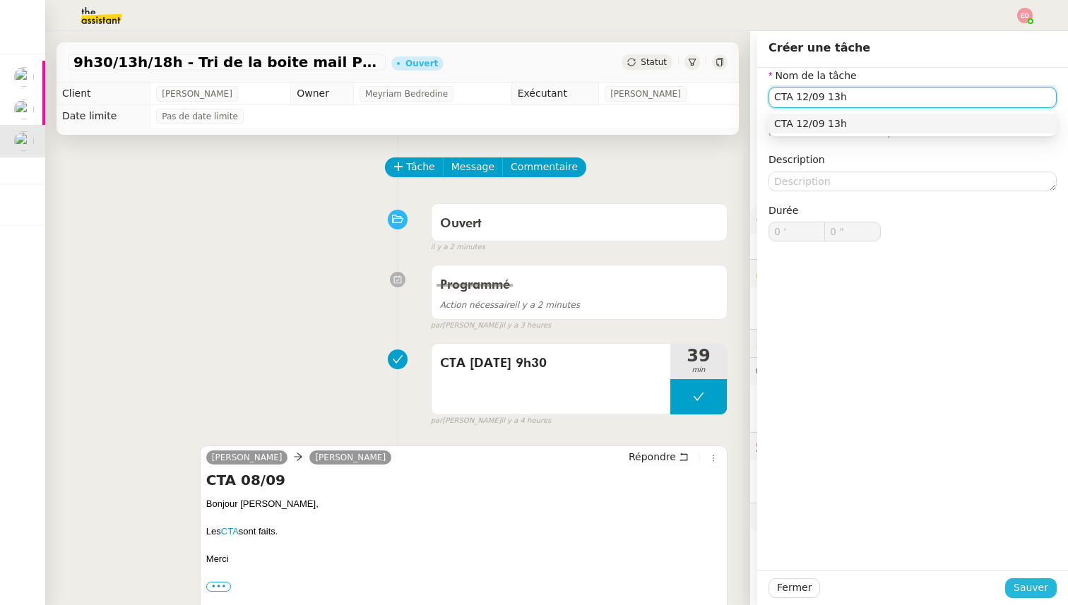
type input "CTA 12/09 13h"
click at [1042, 591] on span "Sauver" at bounding box center [1031, 588] width 35 height 16
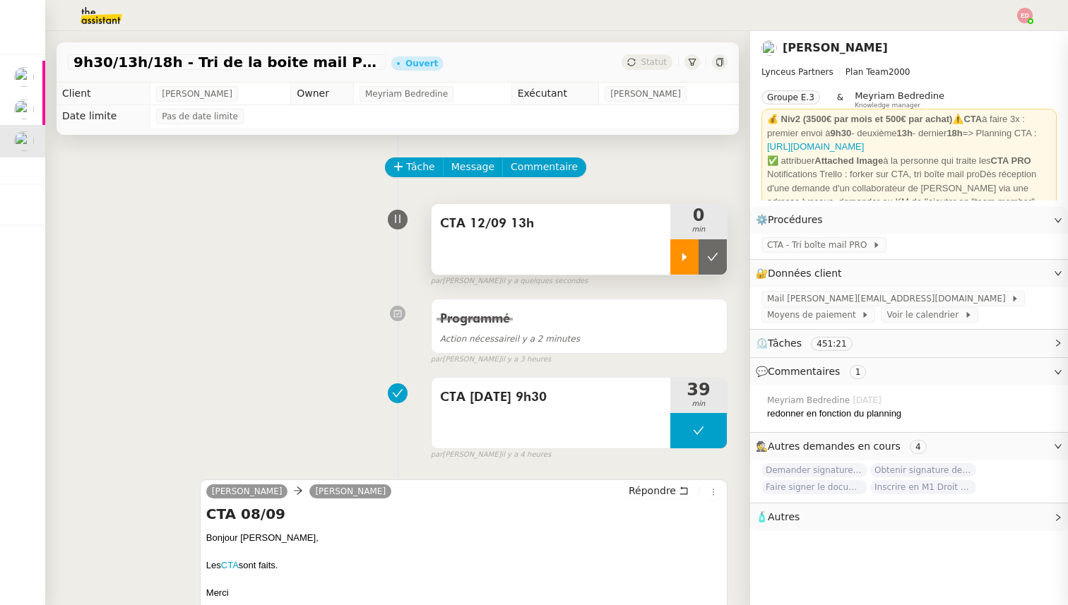
click at [682, 268] on div at bounding box center [684, 256] width 28 height 35
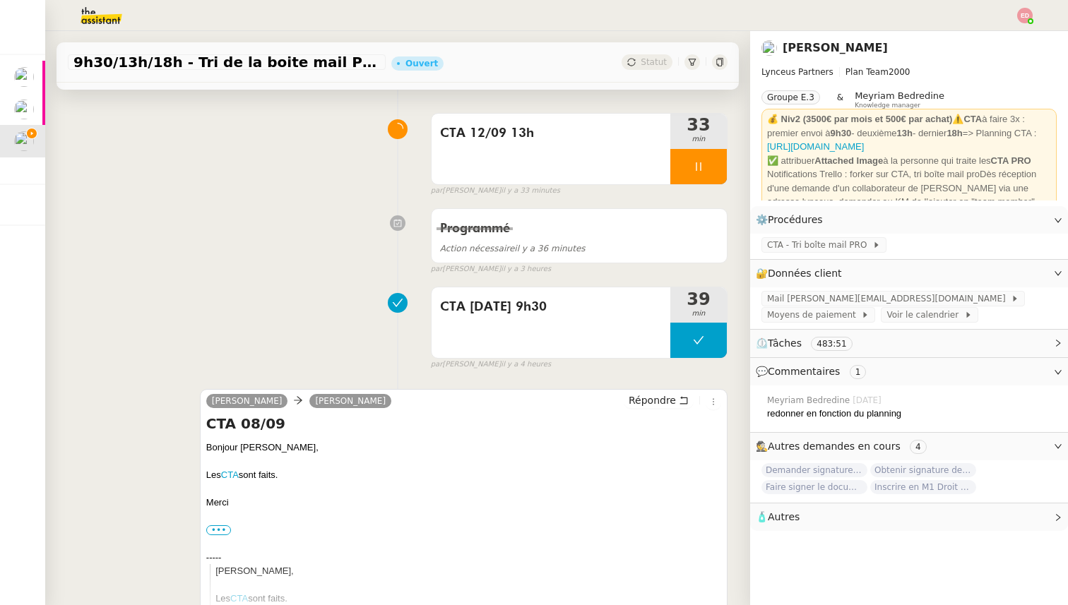
scroll to position [94, 0]
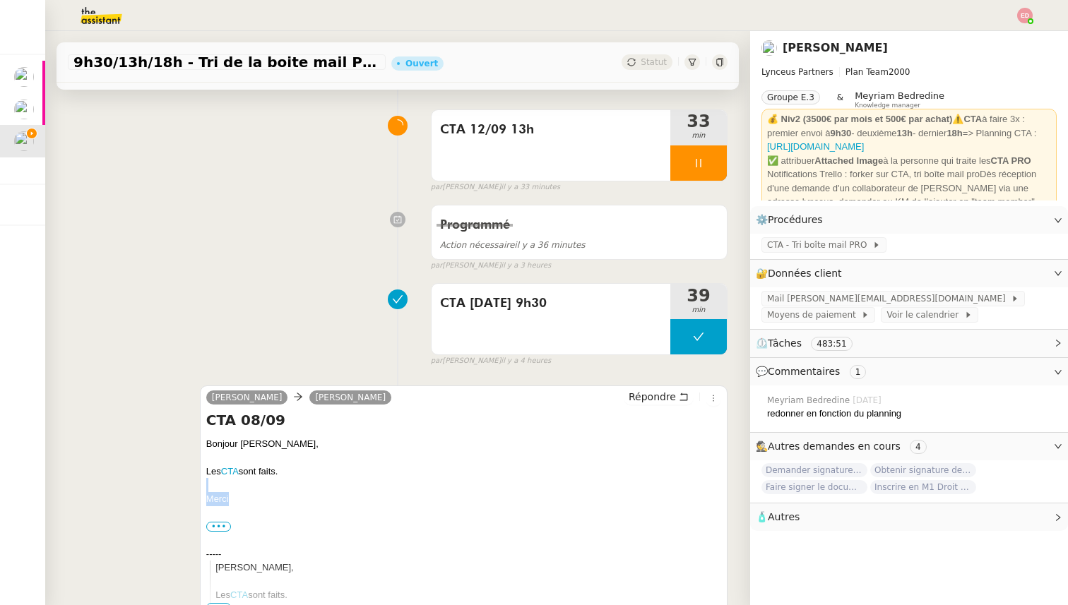
drag, startPoint x: 230, startPoint y: 498, endPoint x: 231, endPoint y: 461, distance: 36.8
click at [241, 439] on div "Bonjour [PERSON_NAME]," at bounding box center [463, 444] width 515 height 14
drag, startPoint x: 241, startPoint y: 439, endPoint x: 237, endPoint y: 490, distance: 51.0
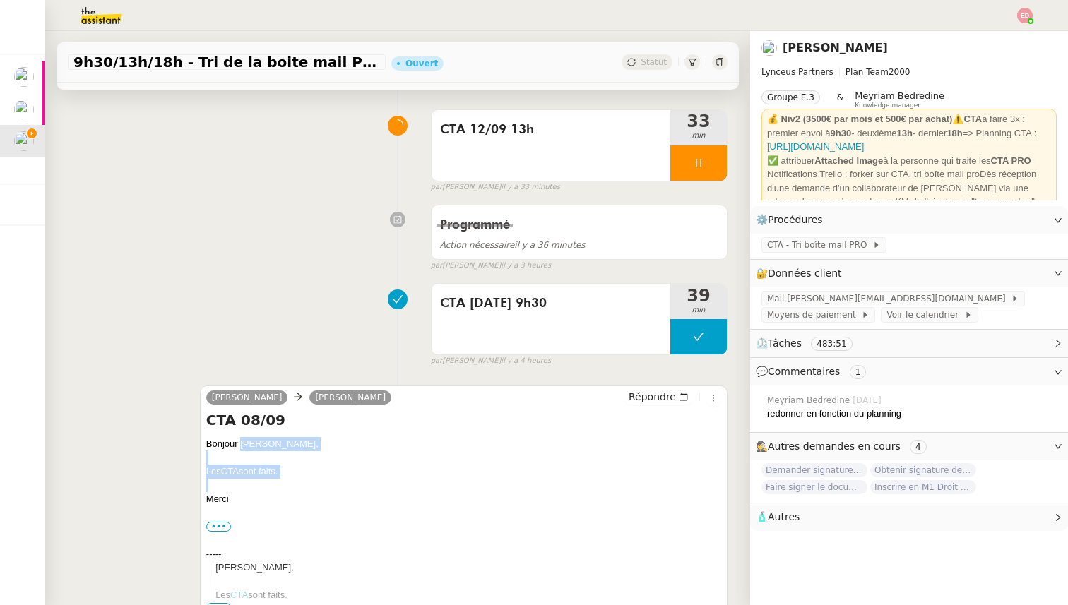
copy div "[PERSON_NAME], Les CTA sont faits."
click at [663, 400] on span "Répondre" at bounding box center [652, 397] width 47 height 14
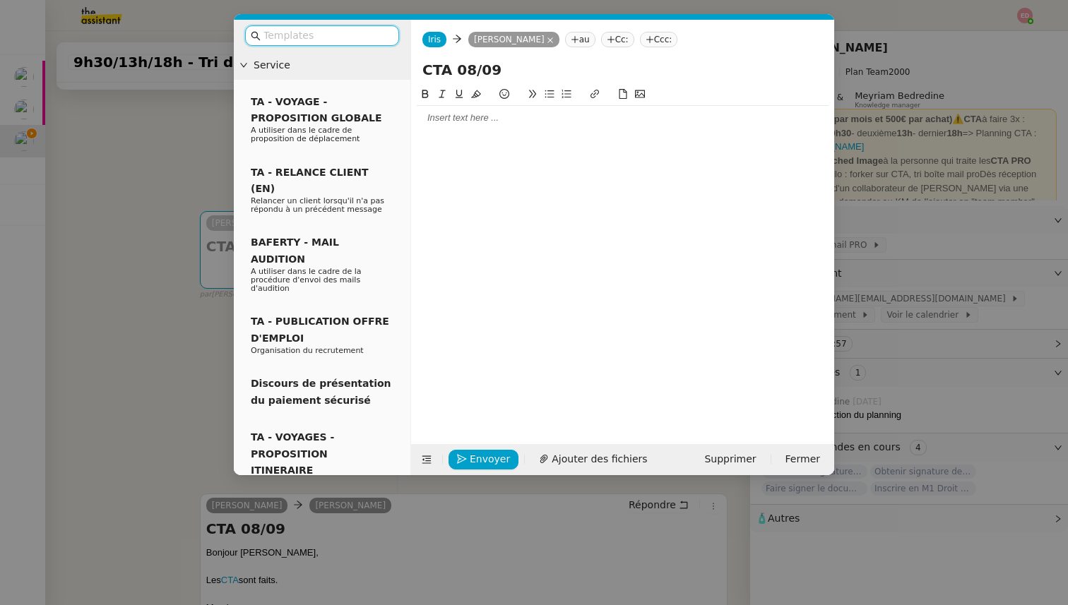
click at [495, 119] on div at bounding box center [623, 118] width 412 height 13
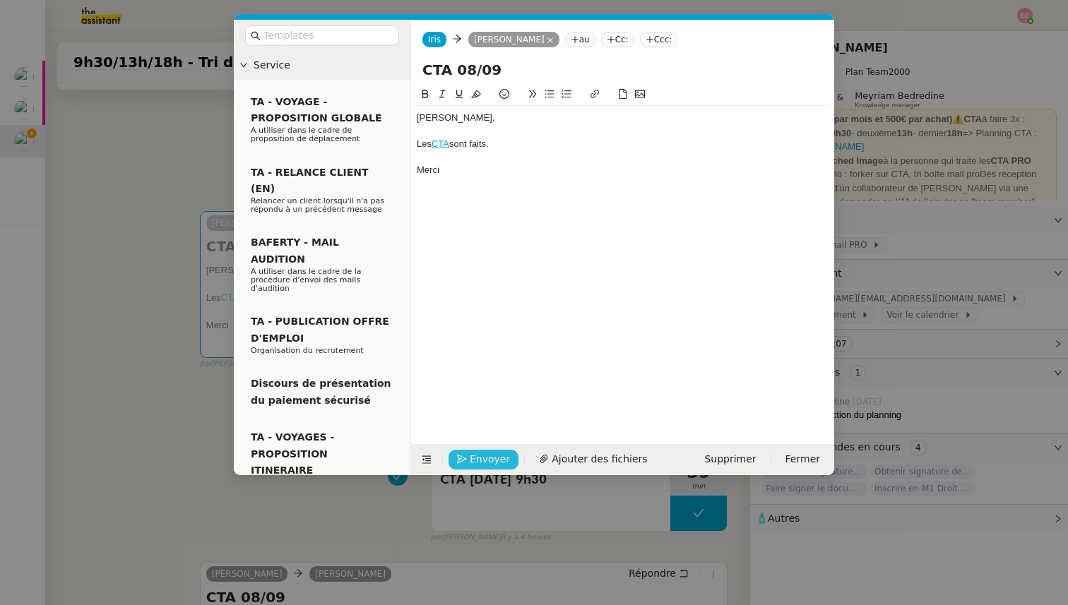
click at [477, 148] on div "Les CTA sont faits." at bounding box center [623, 144] width 412 height 13
click at [528, 138] on div "Les CTA sont faits." at bounding box center [623, 144] width 412 height 13
click at [474, 457] on span "Envoyer" at bounding box center [490, 459] width 40 height 16
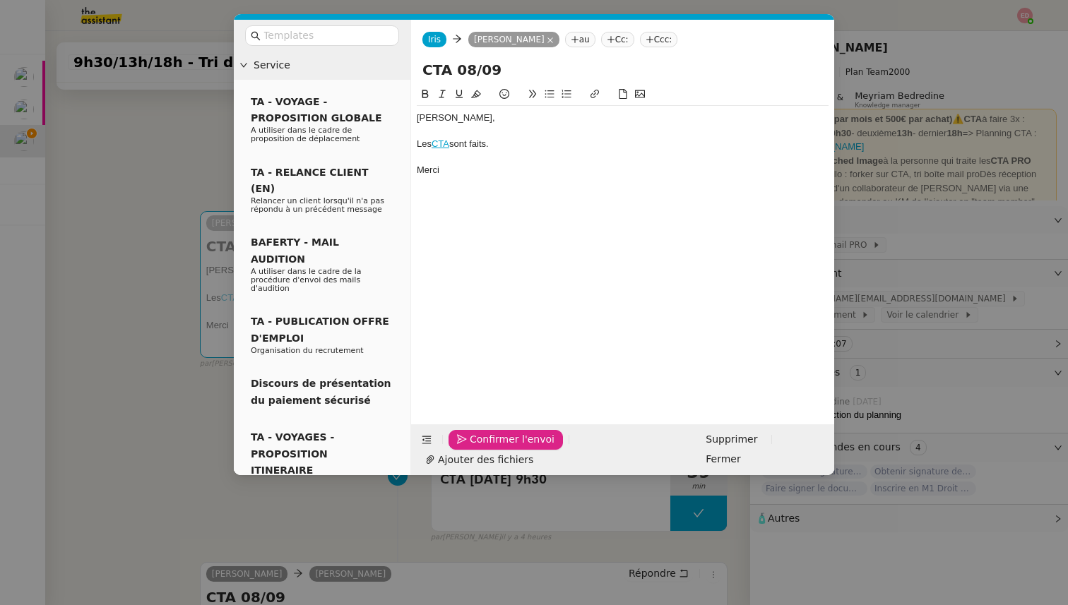
click at [474, 448] on span "Confirmer l'envoi" at bounding box center [512, 440] width 85 height 16
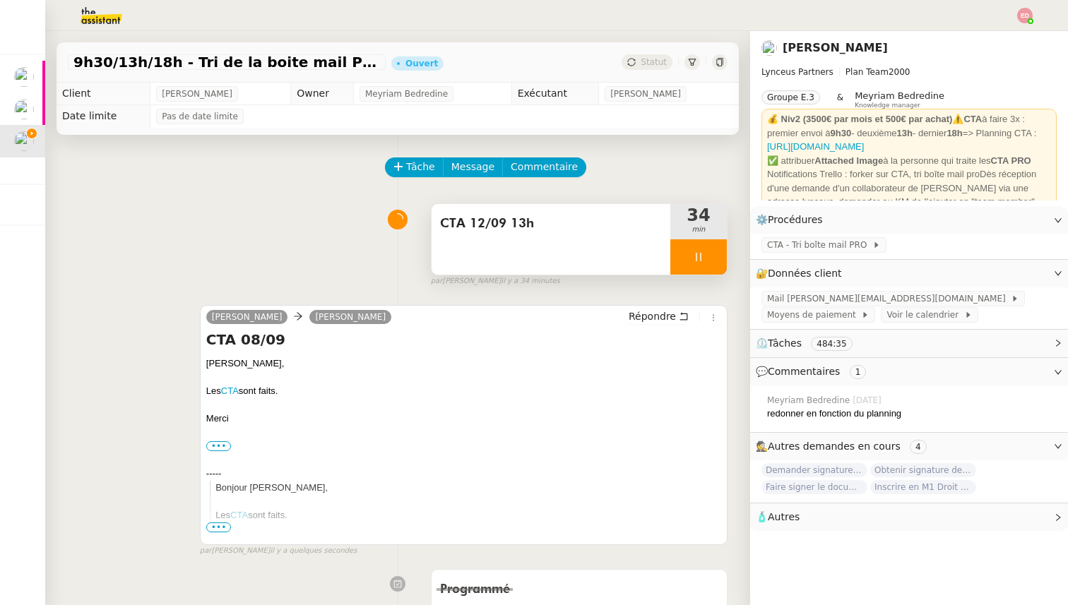
click at [714, 251] on div at bounding box center [698, 256] width 57 height 35
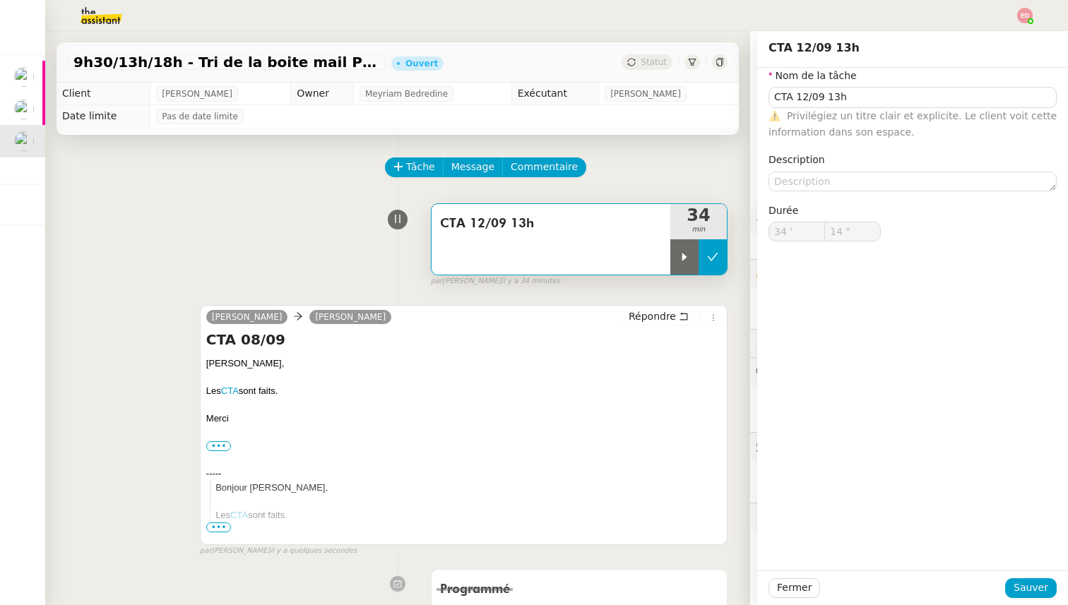
click at [718, 257] on icon at bounding box center [712, 256] width 11 height 11
type input "CTA 12/09 13h"
type input "34 '"
type input "14 ""
type input "CTA 12/09 13h"
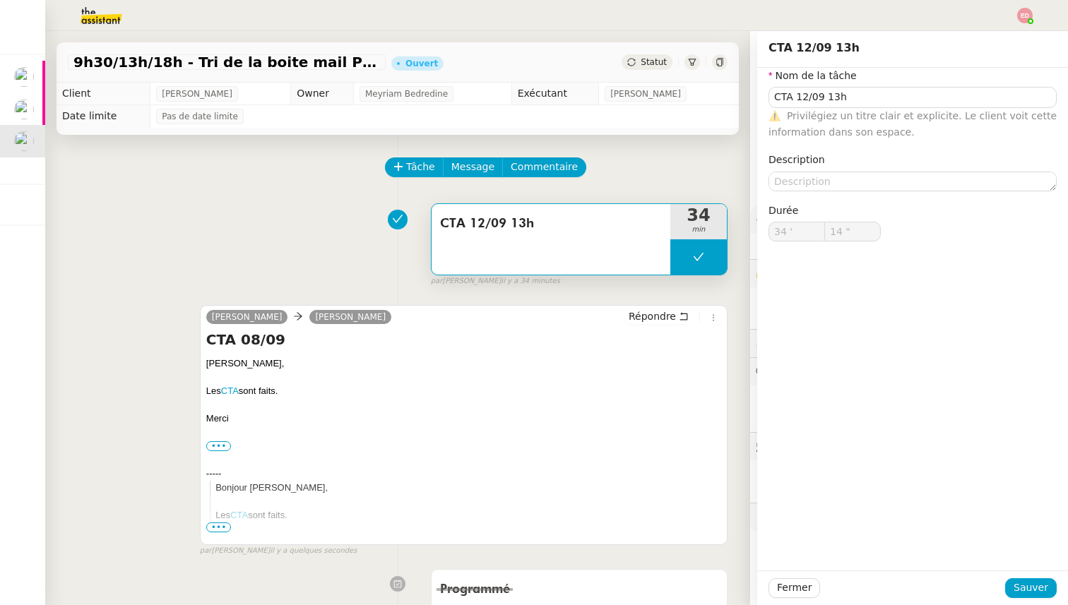
type input "34 '"
type input "14 ""
click at [645, 64] on span "Statut" at bounding box center [654, 62] width 26 height 10
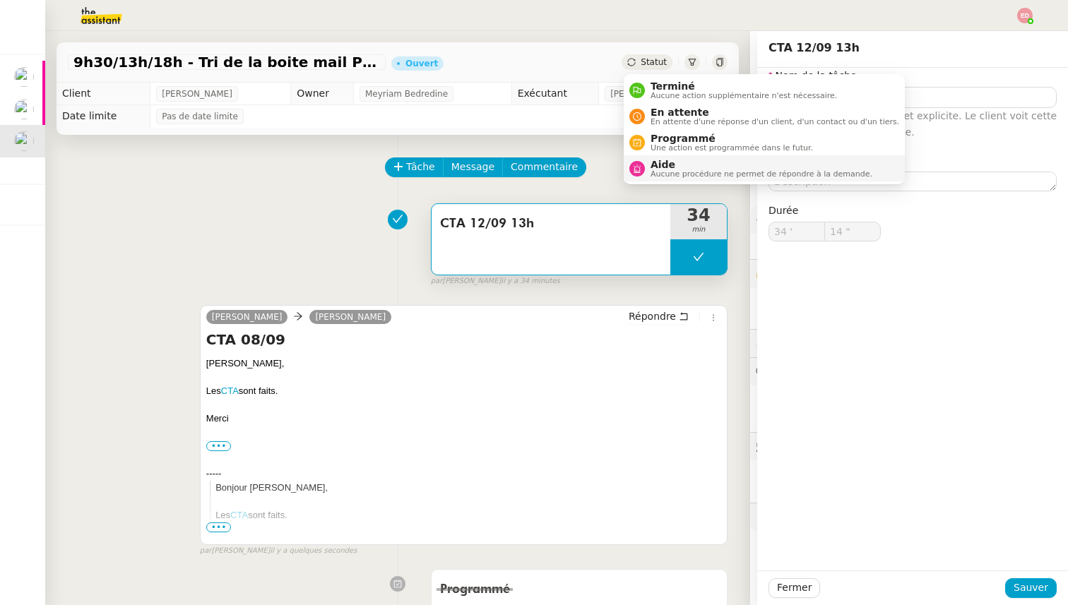
click at [682, 161] on span "Aide" at bounding box center [762, 164] width 222 height 11
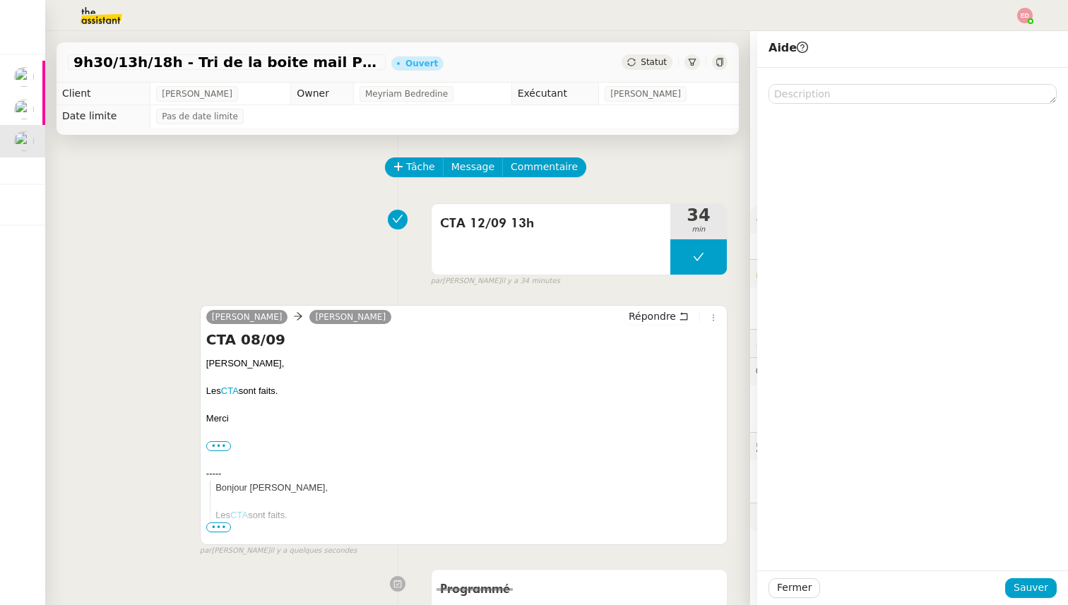
click at [649, 64] on span "Statut" at bounding box center [654, 62] width 26 height 10
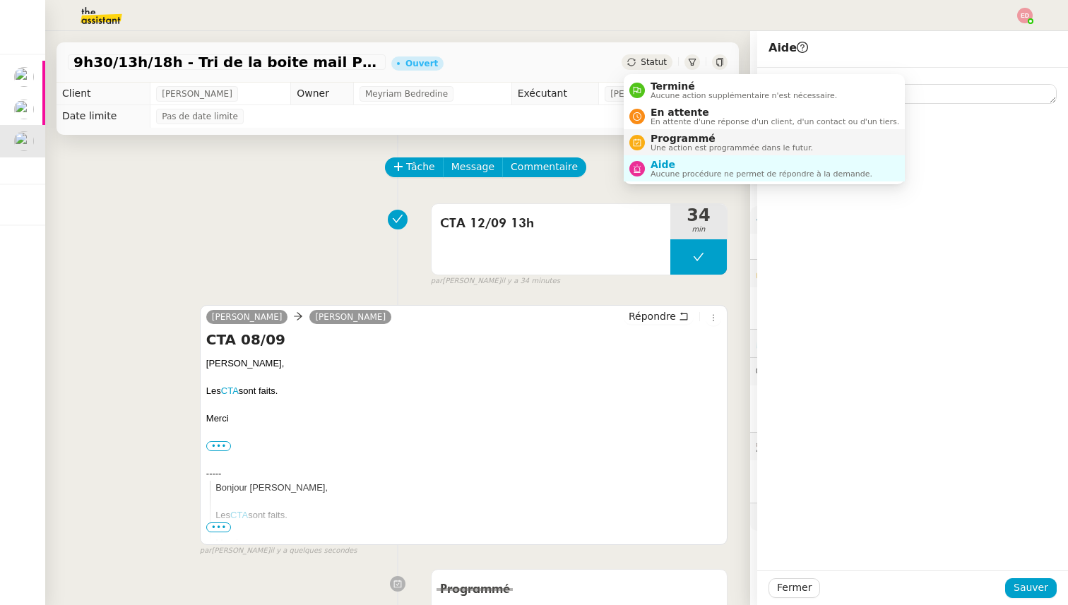
click at [672, 144] on span "Une action est programmée dans le futur." at bounding box center [732, 148] width 162 height 8
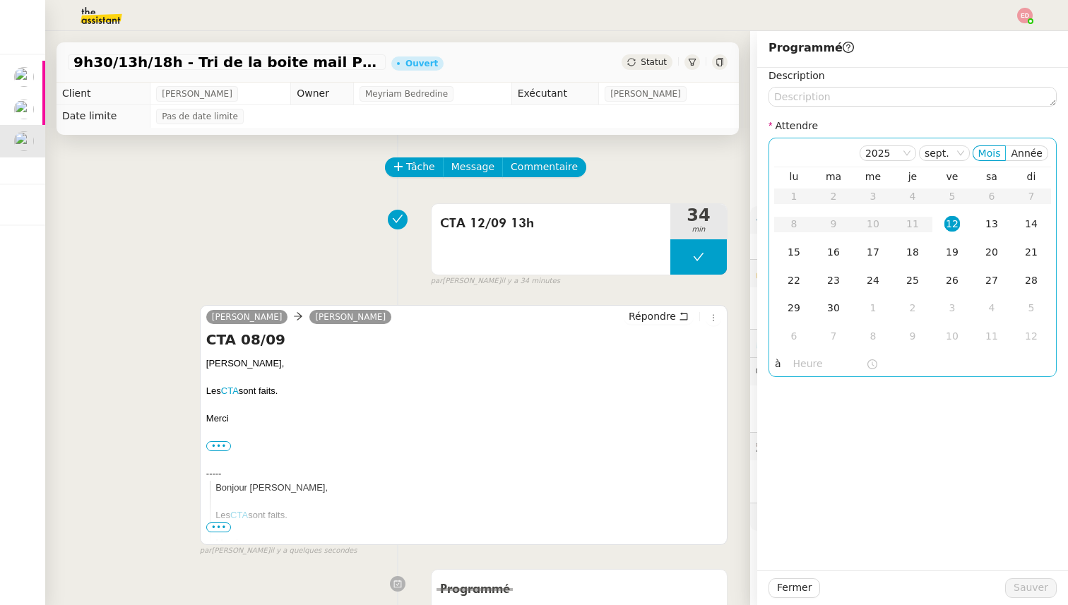
click at [948, 220] on div "12" at bounding box center [952, 224] width 16 height 16
click at [806, 363] on input "text" at bounding box center [829, 364] width 73 height 16
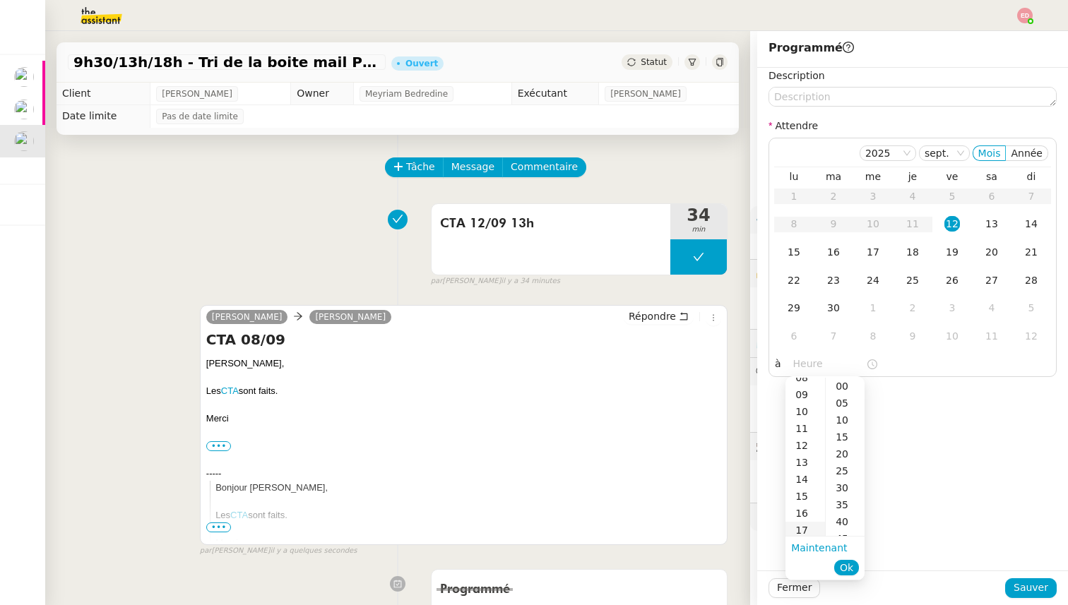
click at [807, 530] on div "17" at bounding box center [805, 530] width 40 height 17
click at [853, 376] on nz-time-picker-panel "00 01 02 03 04 05 06 07 08 09 10 11 12 13 14 15 16 17 18 19 20 21 22 23 00 05 1…" at bounding box center [824, 477] width 79 height 203
click at [851, 378] on div "00" at bounding box center [845, 386] width 39 height 17
type input "17:00"
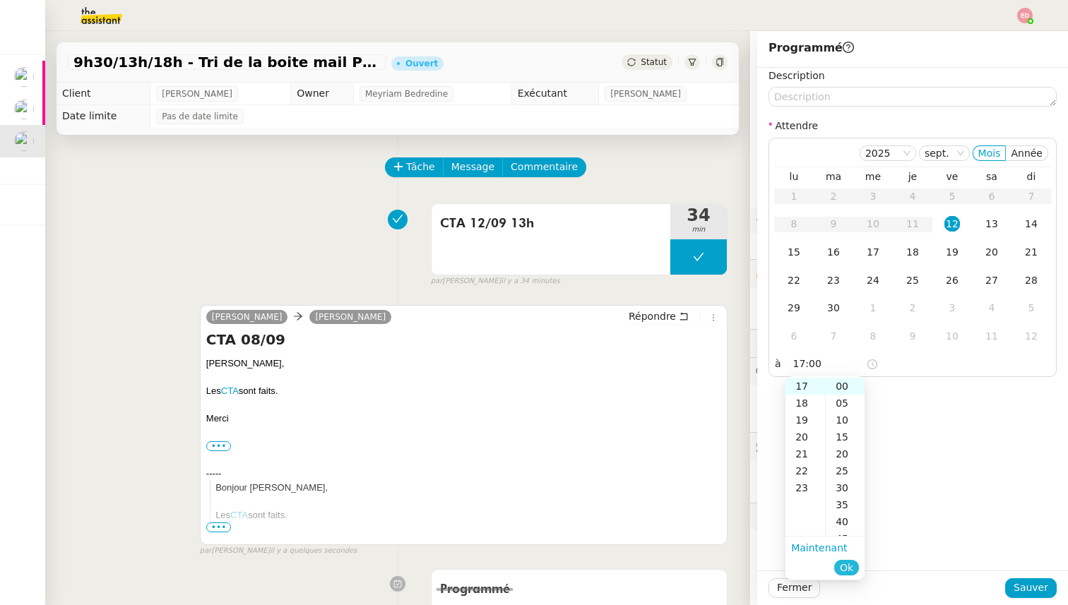
click at [848, 564] on span "Ok" at bounding box center [846, 568] width 13 height 14
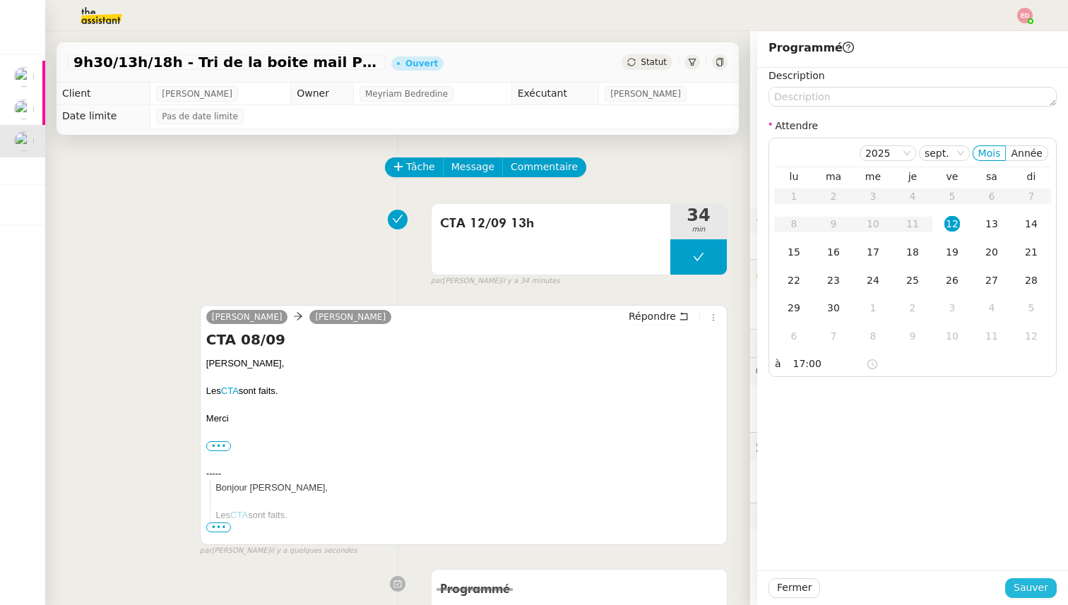
click at [1011, 588] on button "Sauver" at bounding box center [1031, 588] width 52 height 20
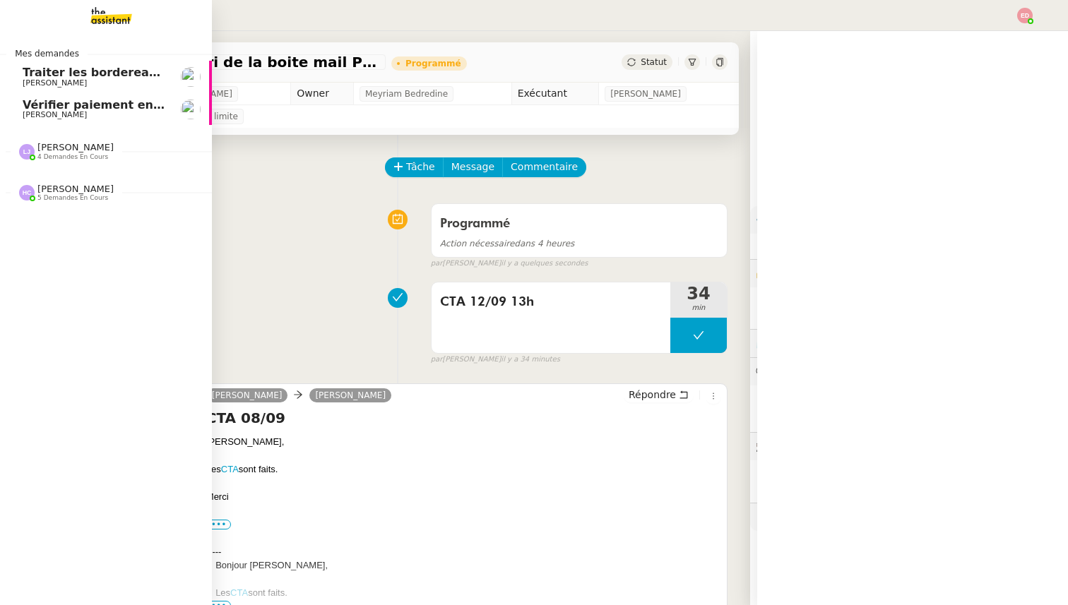
click at [19, 112] on link "Vérifier paiement en Euros pour Team2act [PERSON_NAME]" at bounding box center [106, 109] width 212 height 32
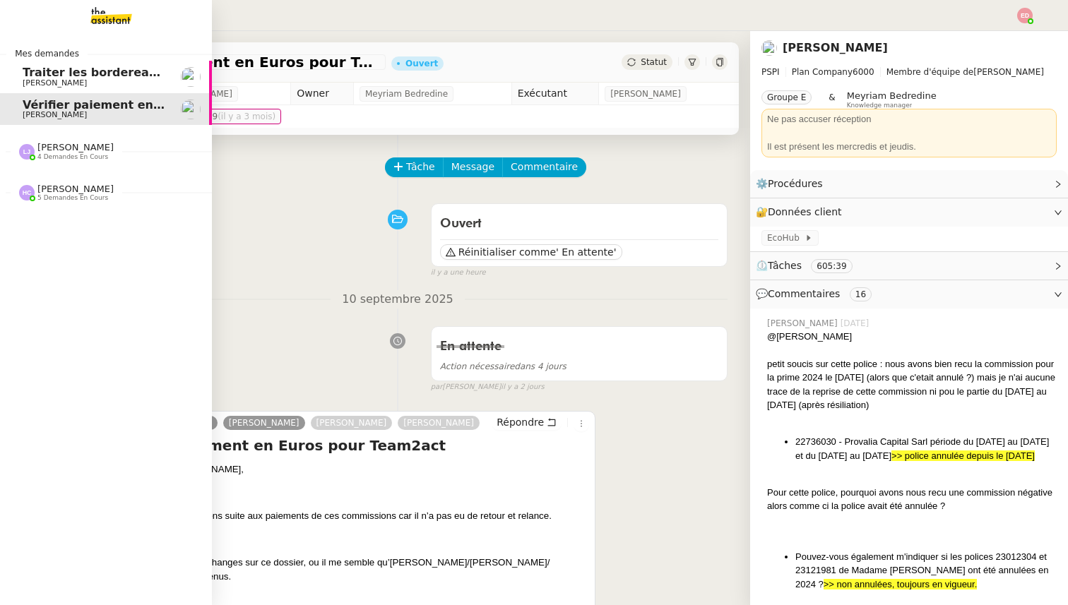
click at [60, 81] on span "[PERSON_NAME]" at bounding box center [55, 82] width 64 height 9
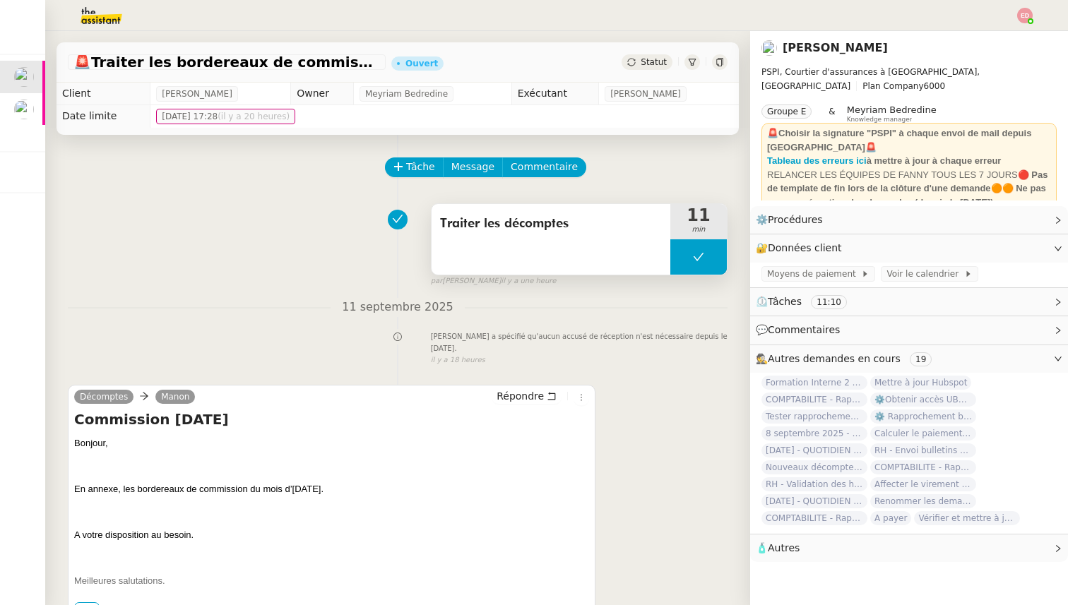
click at [682, 255] on button at bounding box center [698, 256] width 57 height 35
click at [682, 255] on icon at bounding box center [684, 256] width 11 height 11
click at [715, 259] on div at bounding box center [698, 256] width 57 height 35
click at [718, 253] on div at bounding box center [698, 256] width 57 height 35
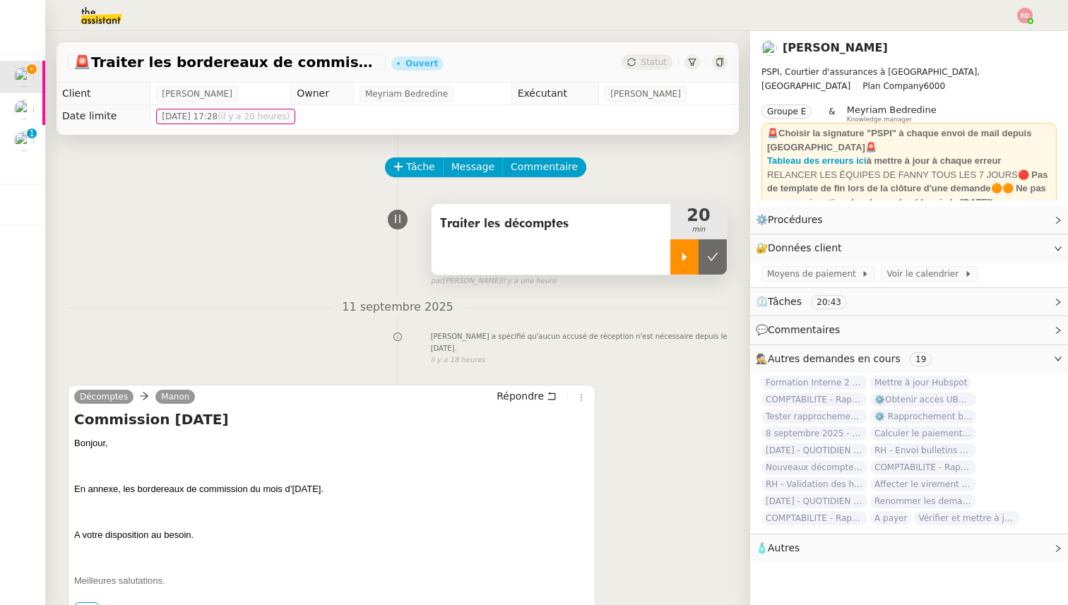
click at [718, 253] on button at bounding box center [713, 256] width 28 height 35
click at [655, 61] on span "Statut" at bounding box center [654, 62] width 26 height 10
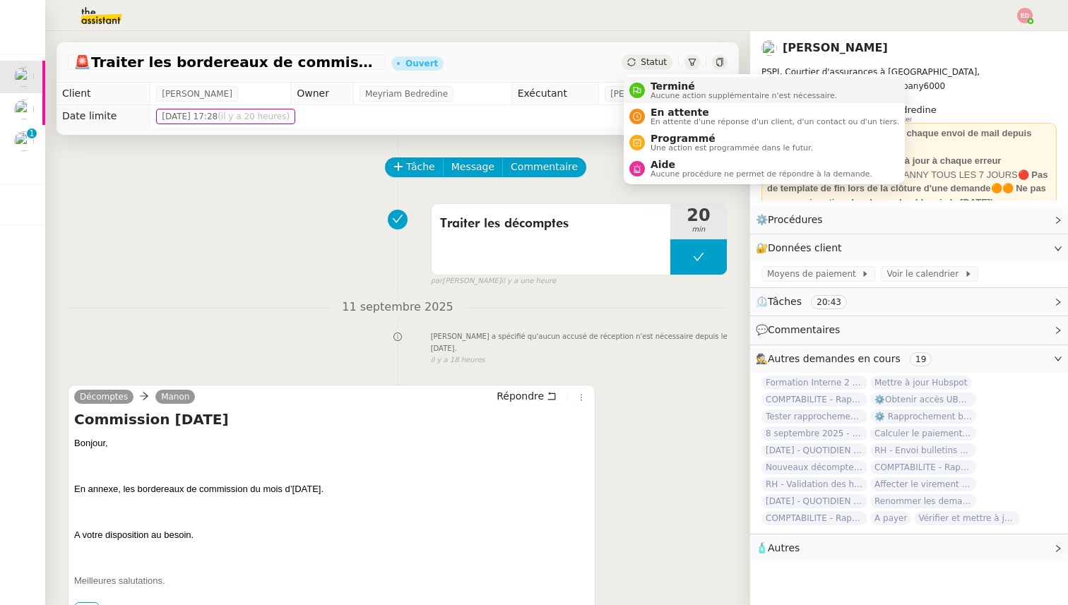
click at [667, 85] on span "Terminé" at bounding box center [744, 86] width 186 height 11
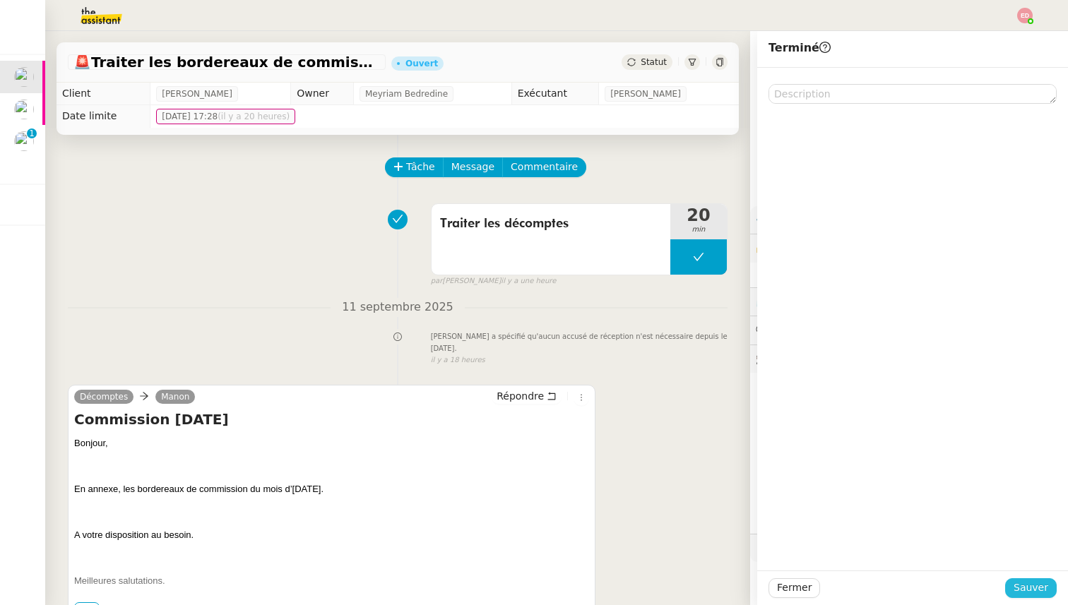
click at [1033, 586] on span "Sauver" at bounding box center [1031, 588] width 35 height 16
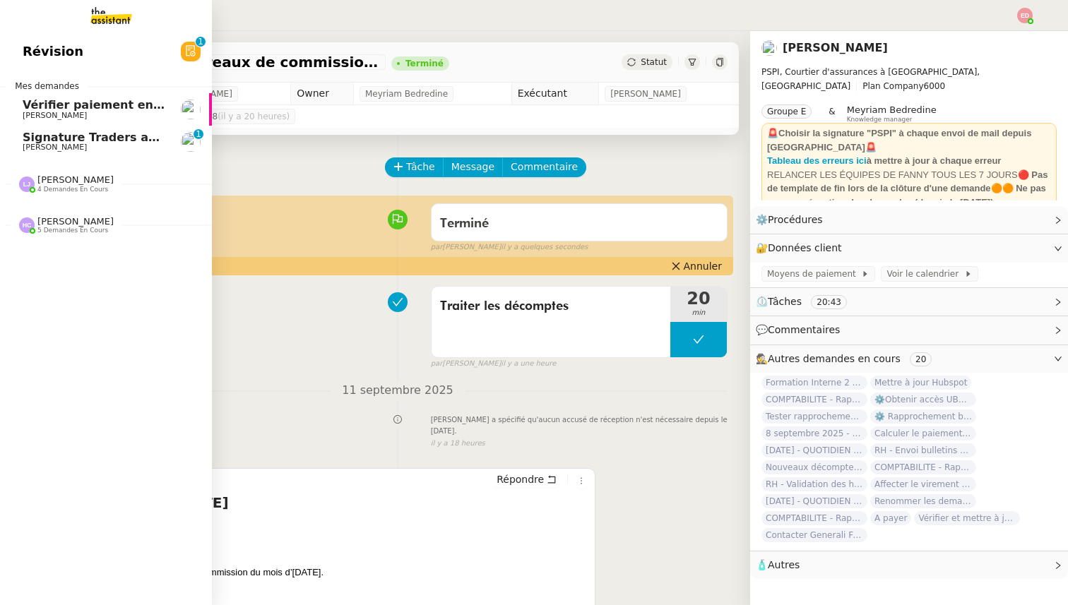
click at [0, 35] on app-ticket-navbar "Révision 0 1 2 3 4 5 6 7 8 9 Mes demandes Vérifier paiement en Euros pour Team2…" at bounding box center [0, 35] width 0 height 0
click at [66, 142] on span "Signature Traders autorisés" at bounding box center [111, 137] width 177 height 13
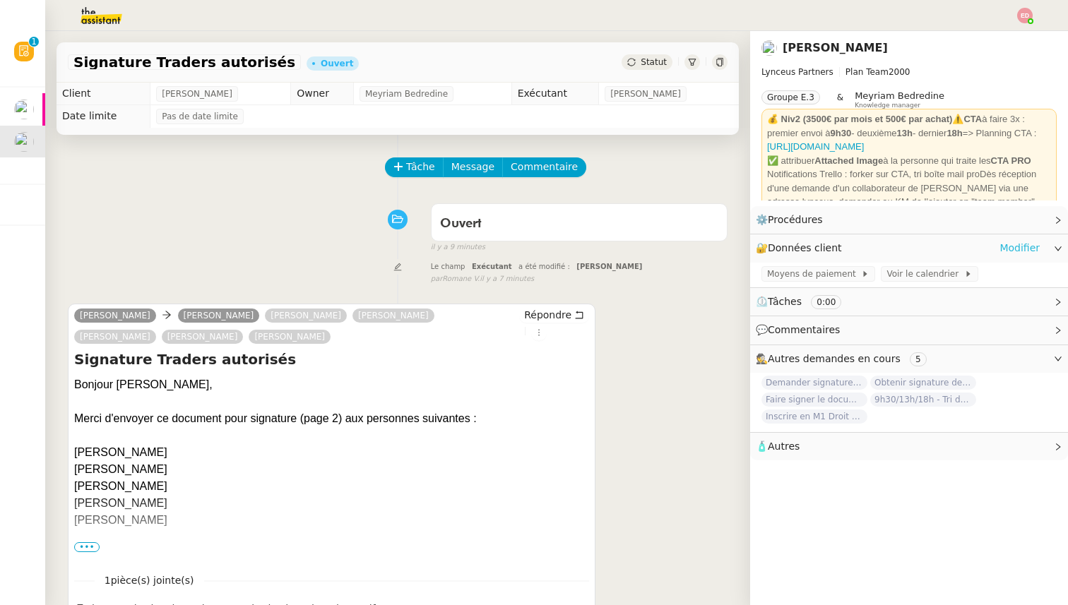
click at [1017, 255] on link "Modifier" at bounding box center [1019, 248] width 40 height 16
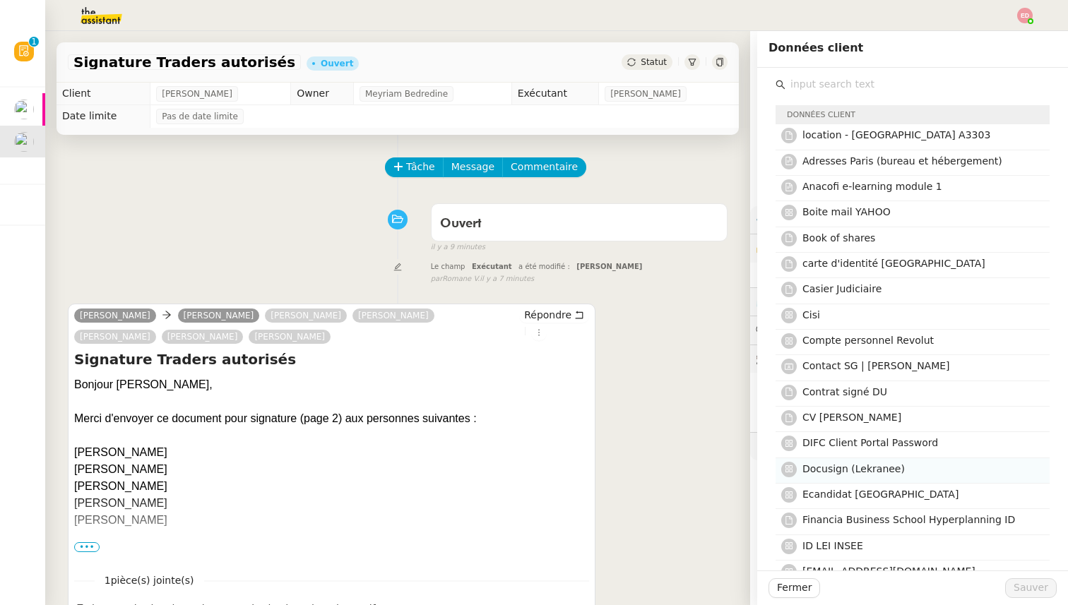
click at [854, 469] on span "Docusign (Lekranee)" at bounding box center [853, 468] width 102 height 11
click at [1026, 592] on span "Sauver" at bounding box center [1031, 588] width 35 height 16
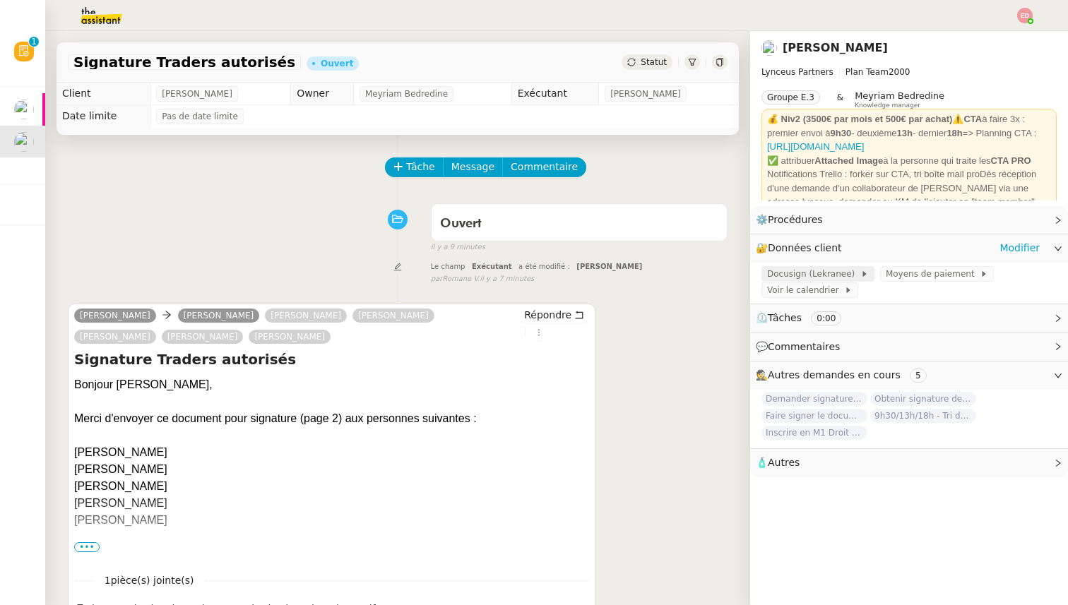
click at [814, 278] on span "Docusign (Lekranee)" at bounding box center [813, 274] width 93 height 14
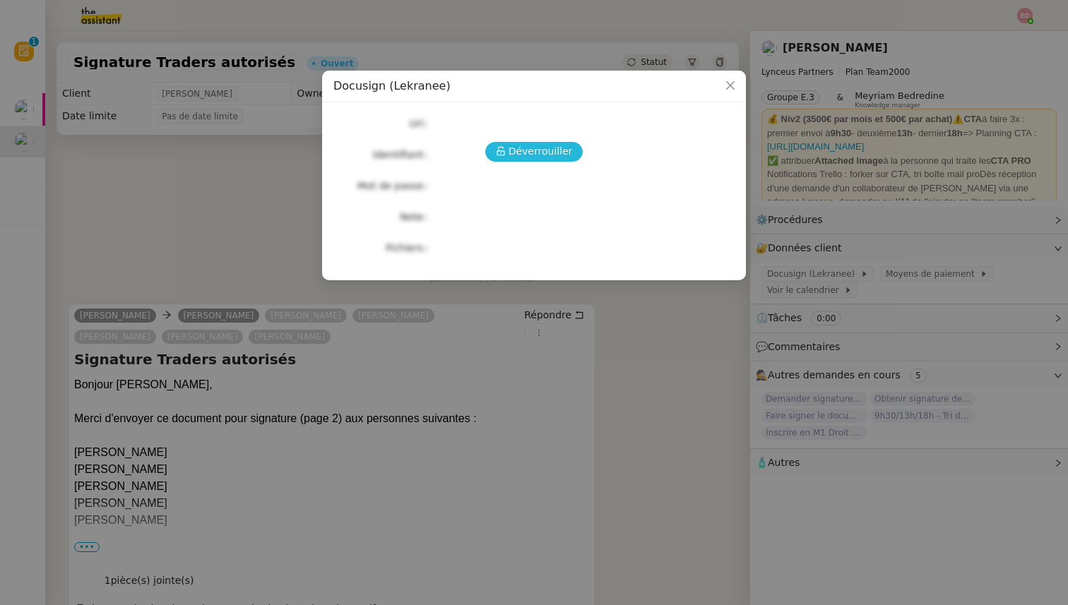
click at [545, 147] on span "Déverrouiller" at bounding box center [541, 151] width 64 height 16
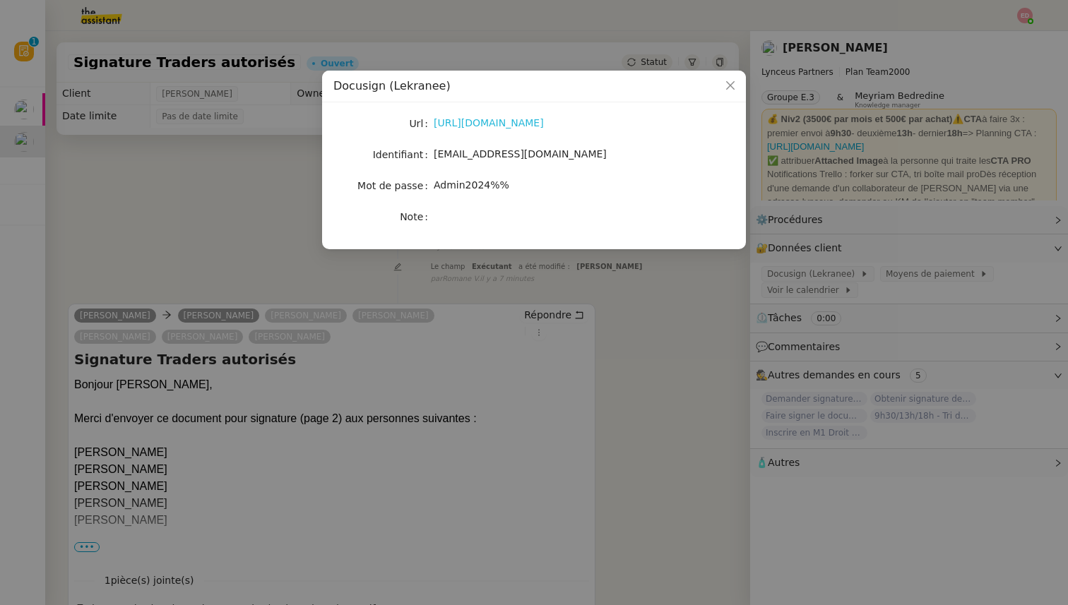
click at [489, 121] on link "[URL][DOMAIN_NAME]" at bounding box center [489, 122] width 110 height 11
click at [451, 156] on span "[EMAIL_ADDRESS][DOMAIN_NAME]" at bounding box center [520, 153] width 173 height 11
copy span "[EMAIL_ADDRESS][DOMAIN_NAME]"
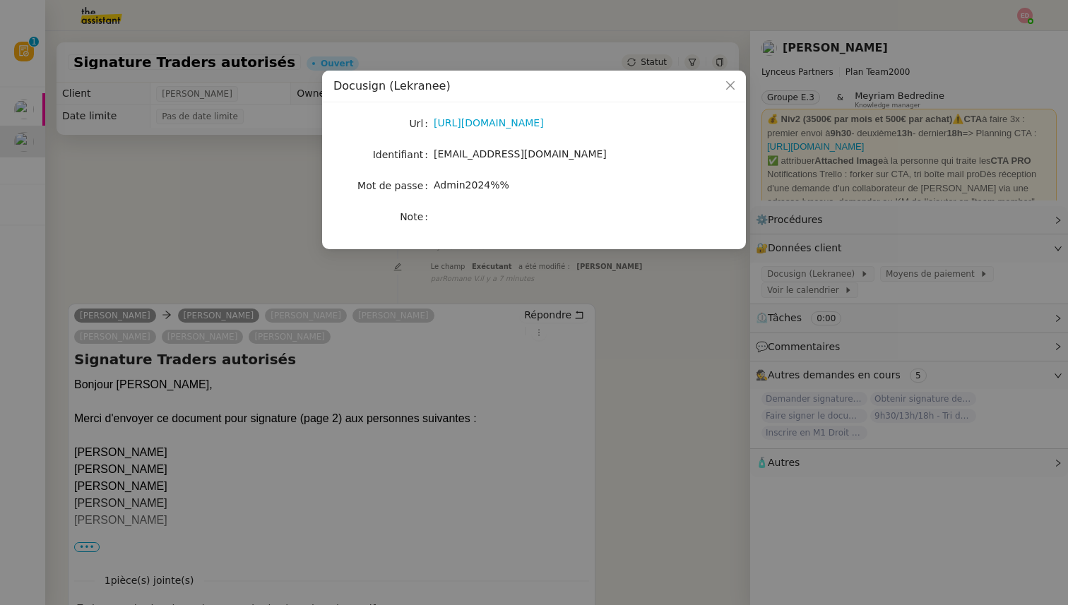
click at [447, 181] on span "Admin2024%%" at bounding box center [472, 184] width 76 height 11
copy span "Admin2024%%"
click at [924, 189] on nz-modal-container "Docusign (Lekranee) Url [URL][DOMAIN_NAME] Identifiant [EMAIL_ADDRESS][DOMAIN_N…" at bounding box center [534, 302] width 1068 height 605
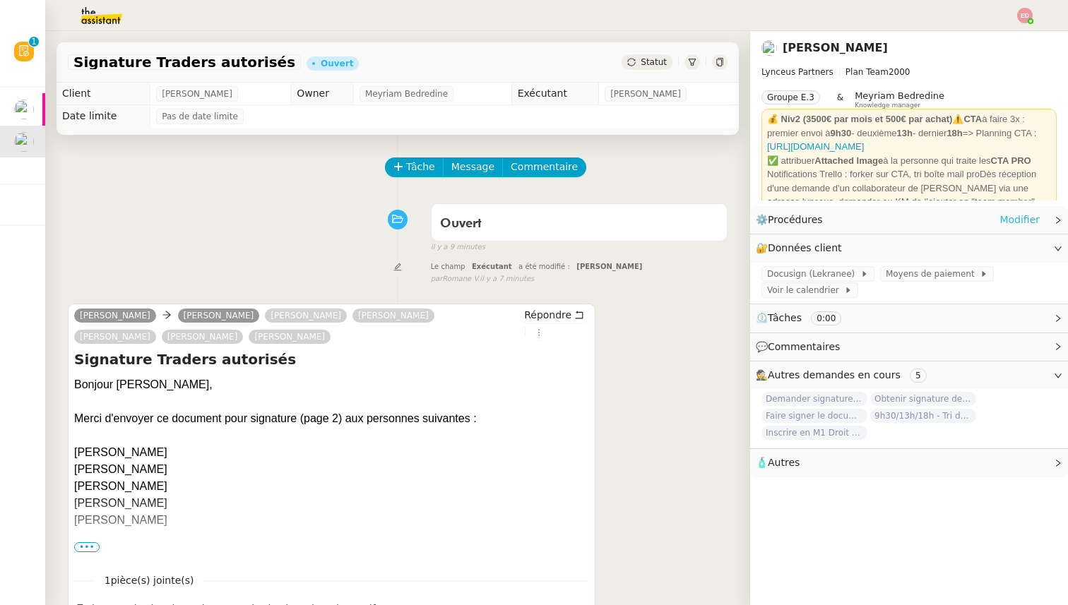
click at [1032, 223] on link "Modifier" at bounding box center [1019, 220] width 40 height 16
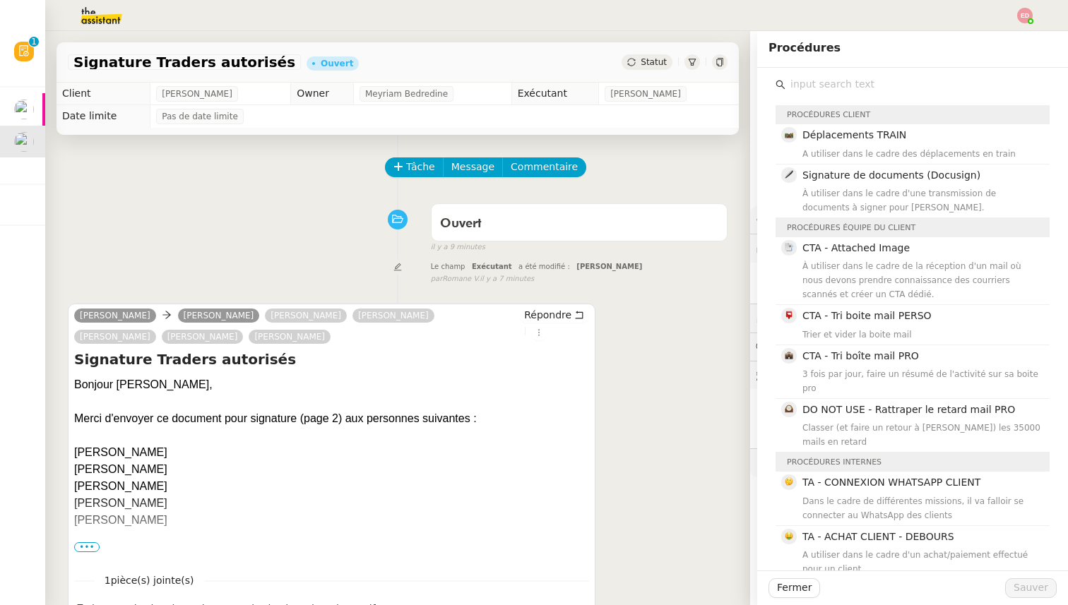
click at [883, 174] on span "Signature de documents (Docusign)" at bounding box center [891, 175] width 178 height 11
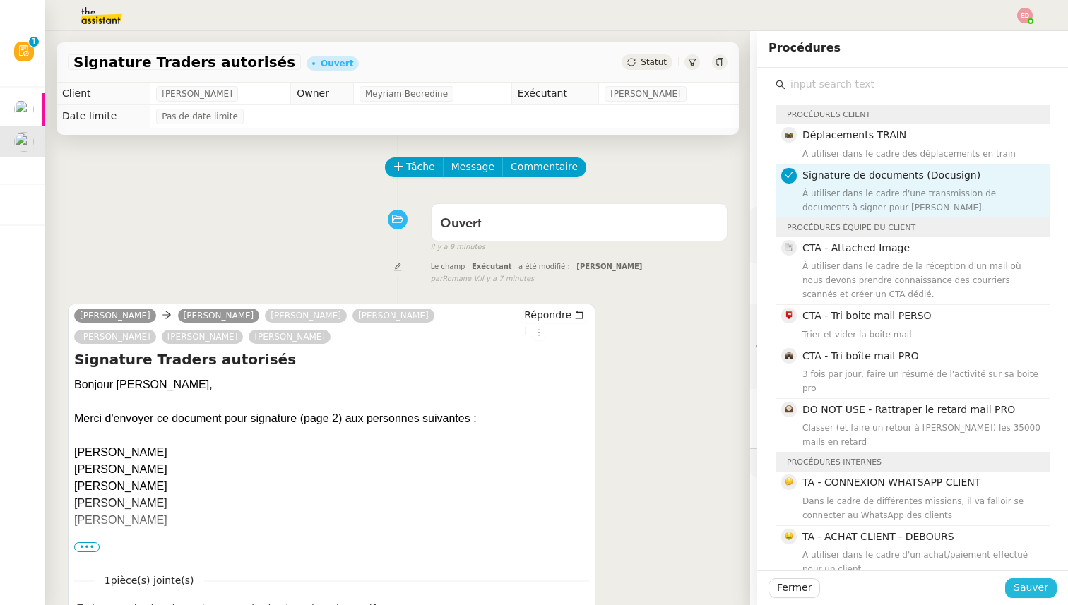
click at [1022, 591] on span "Sauver" at bounding box center [1031, 588] width 35 height 16
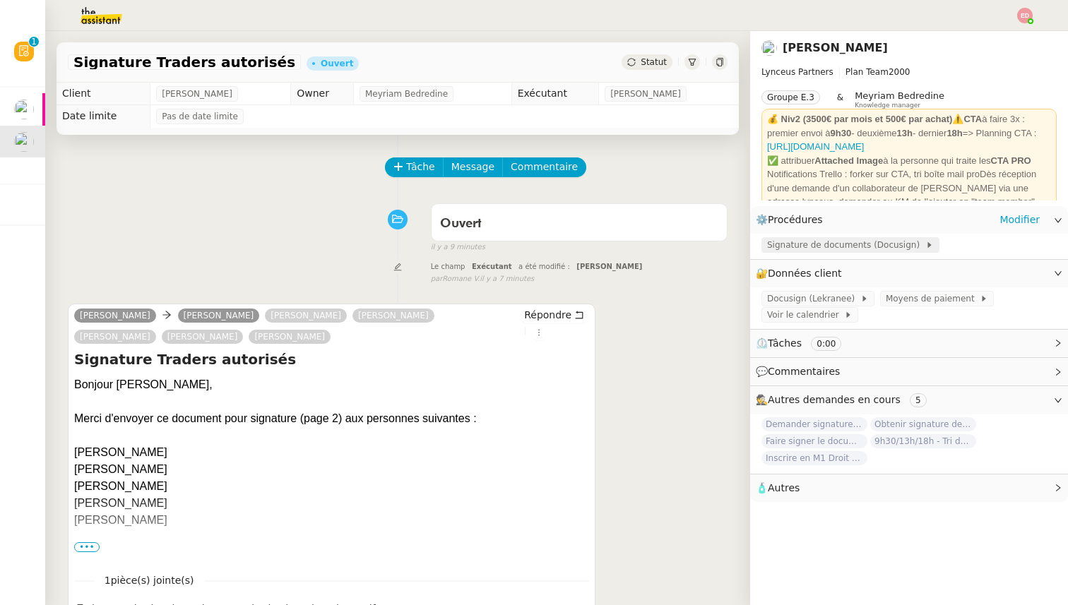
click at [808, 244] on span "Signature de documents (Docusign)" at bounding box center [846, 245] width 158 height 14
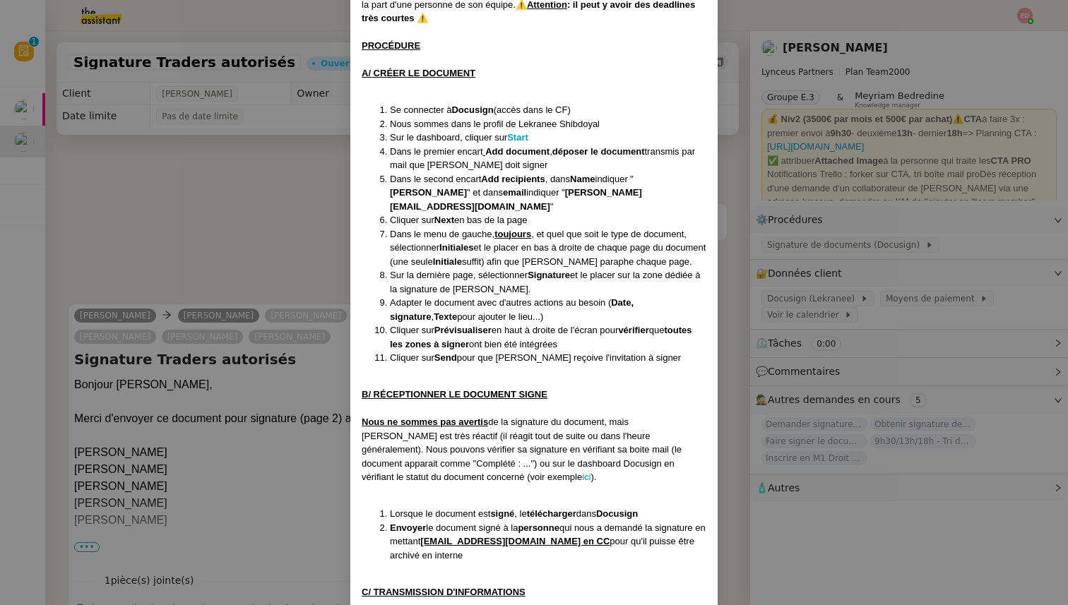
scroll to position [216, 0]
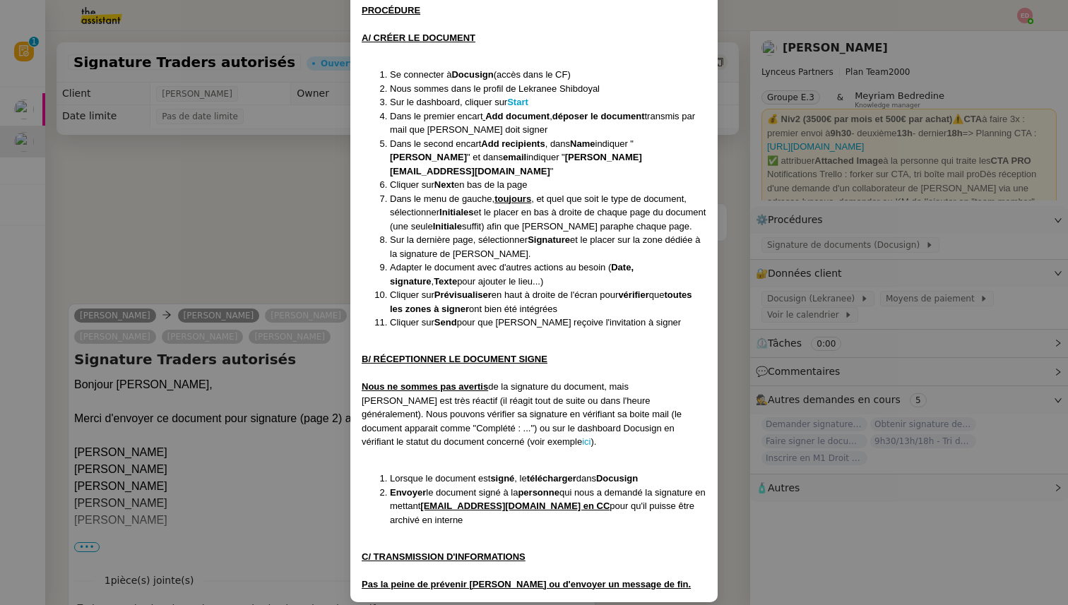
click at [272, 252] on nz-modal-container "Créé le [DATE] MAJ le [DATE] Contexte : Régulièrement, nous devons transmettre …" at bounding box center [534, 302] width 1068 height 605
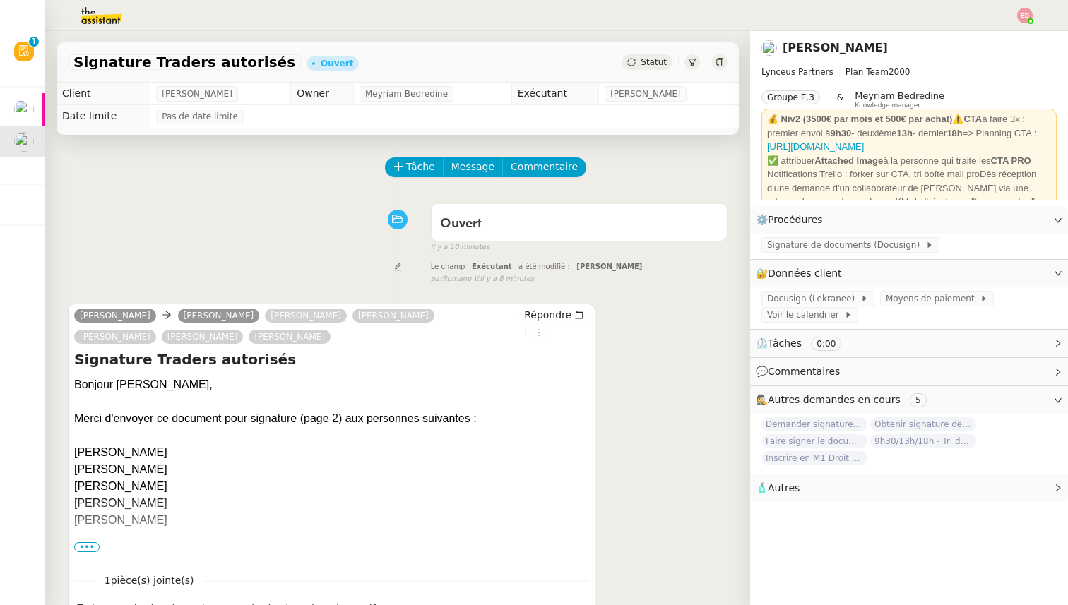
scroll to position [146, 0]
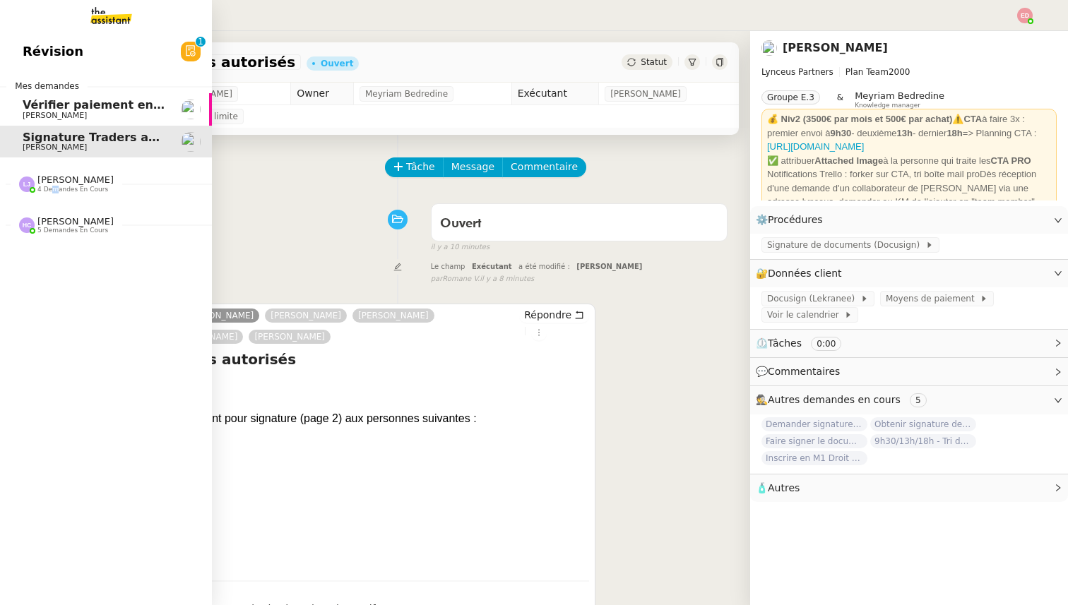
click at [55, 187] on span "4 demandes en cours" at bounding box center [72, 190] width 71 height 8
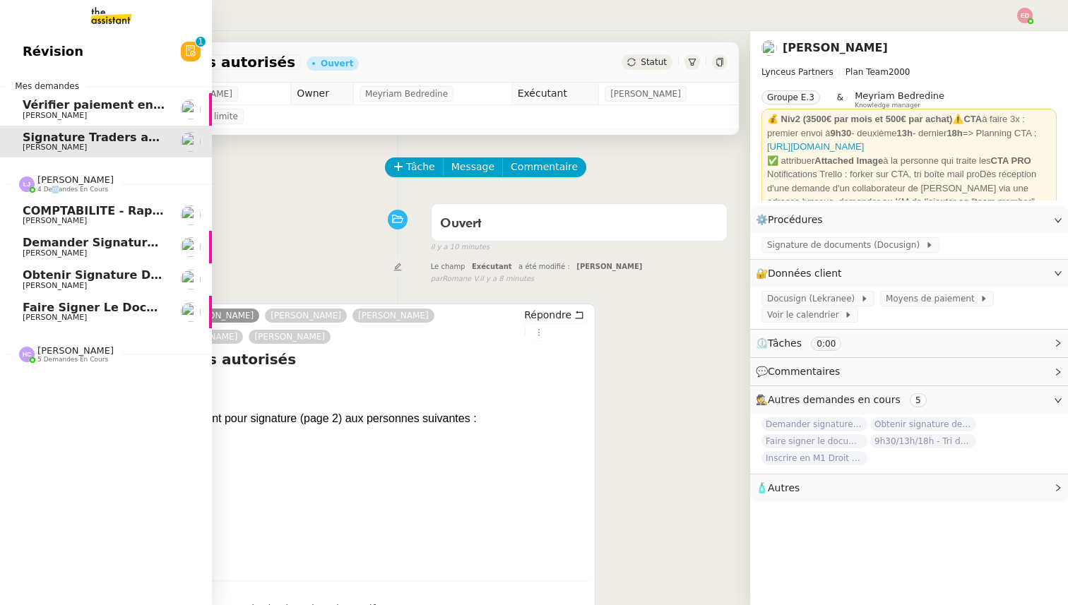
click at [55, 187] on span "4 demandes en cours" at bounding box center [72, 190] width 71 height 8
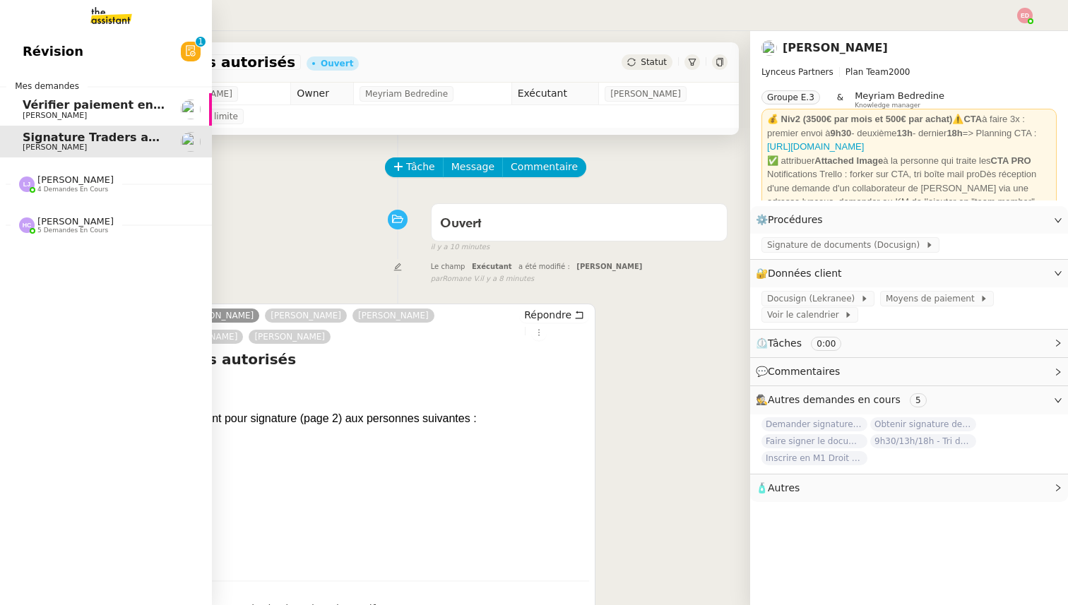
click at [58, 236] on div "[PERSON_NAME] 5 demandes en cours" at bounding box center [106, 219] width 212 height 41
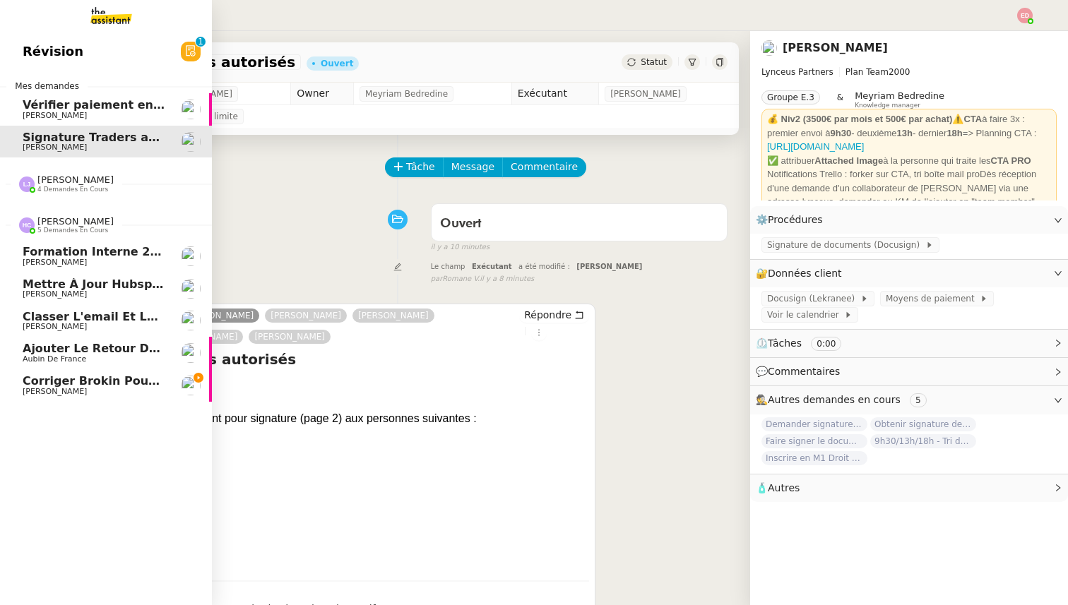
click at [57, 231] on span "5 demandes en cours" at bounding box center [72, 231] width 71 height 8
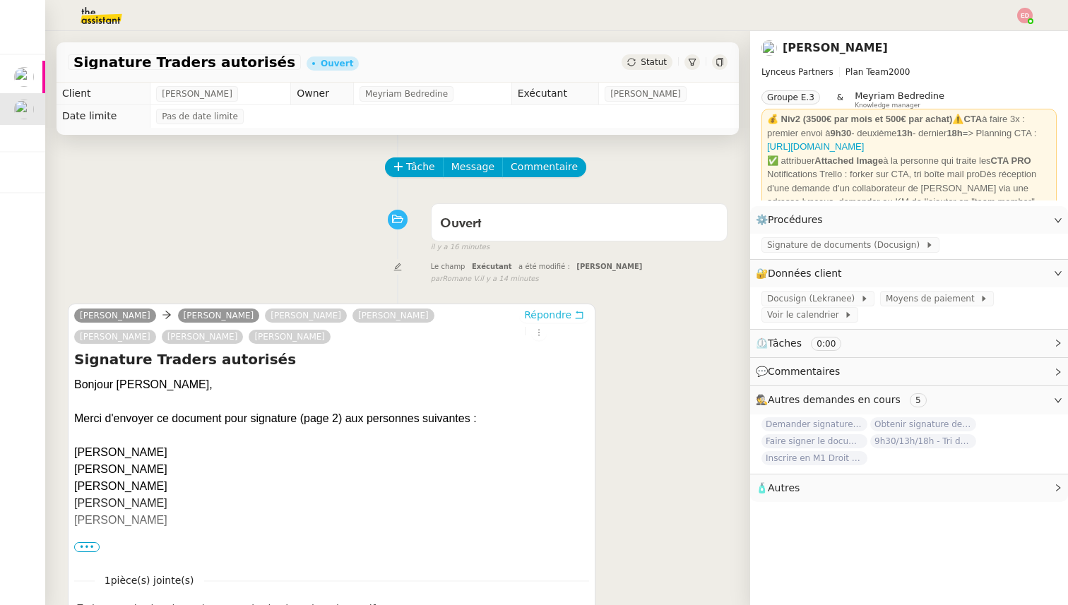
click at [547, 314] on span "Répondre" at bounding box center [547, 315] width 47 height 14
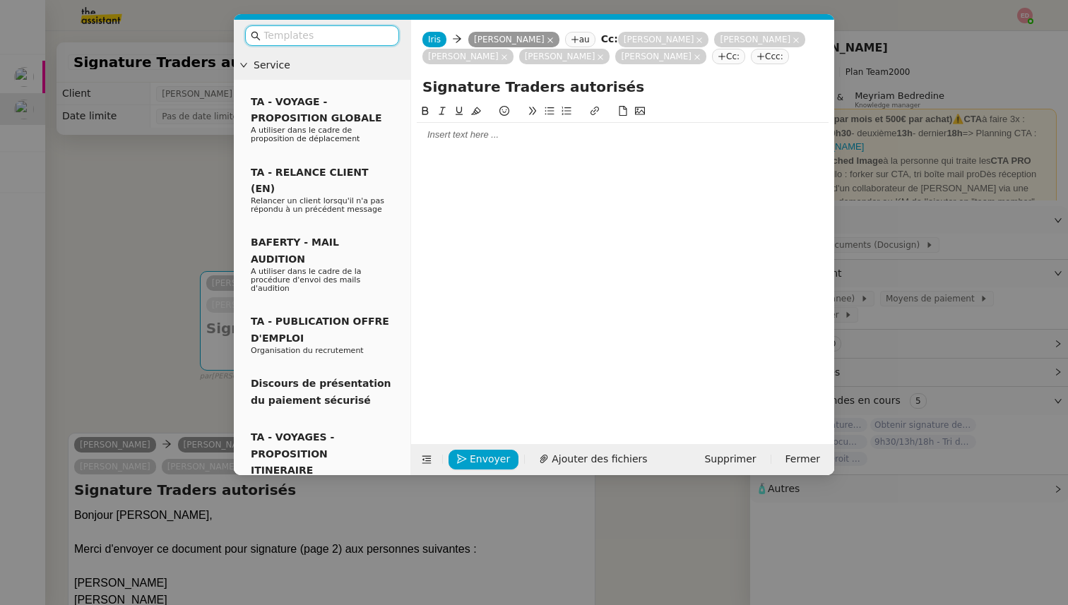
click at [451, 141] on div at bounding box center [623, 135] width 412 height 13
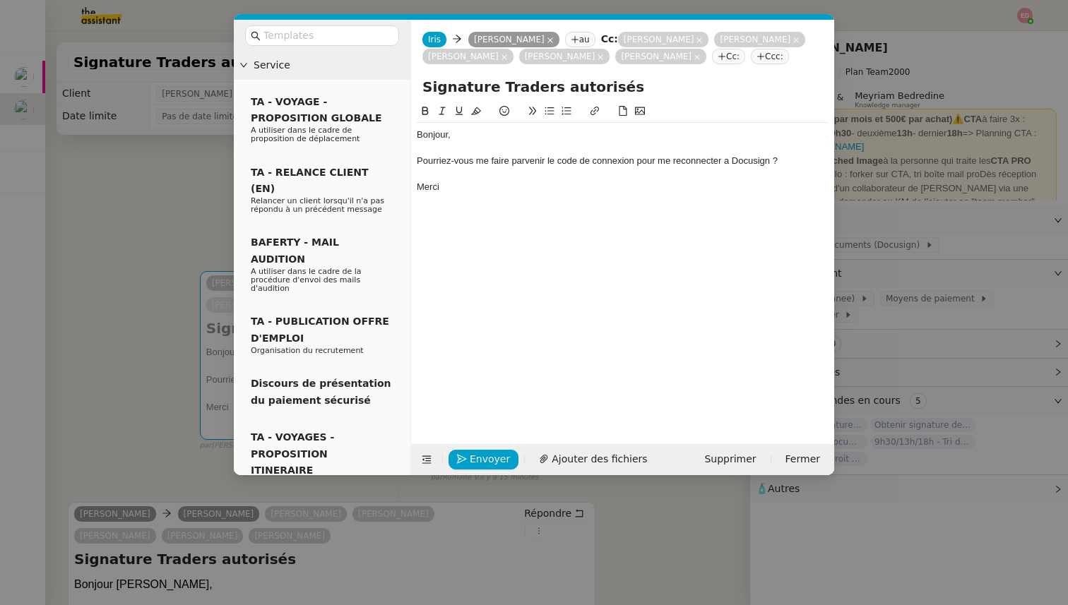
click at [418, 167] on div "Pourriez-vous me faire parvenir le code de connexion pour me reconnecter a Docu…" at bounding box center [623, 161] width 412 height 13
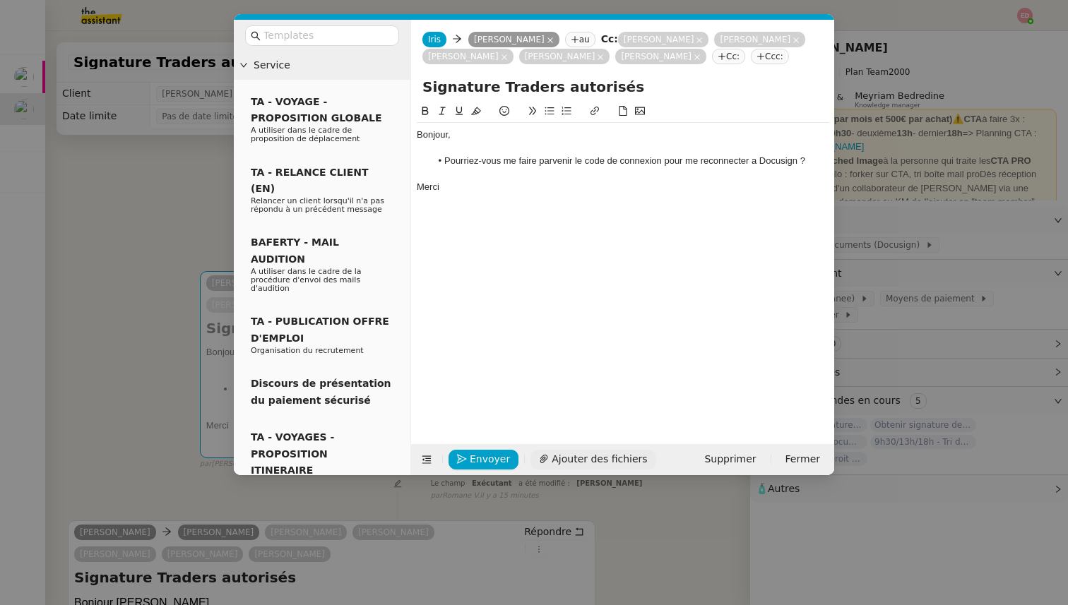
click at [581, 458] on span "Ajouter des fichiers" at bounding box center [599, 459] width 95 height 16
click at [492, 459] on span "Envoyer" at bounding box center [490, 459] width 40 height 16
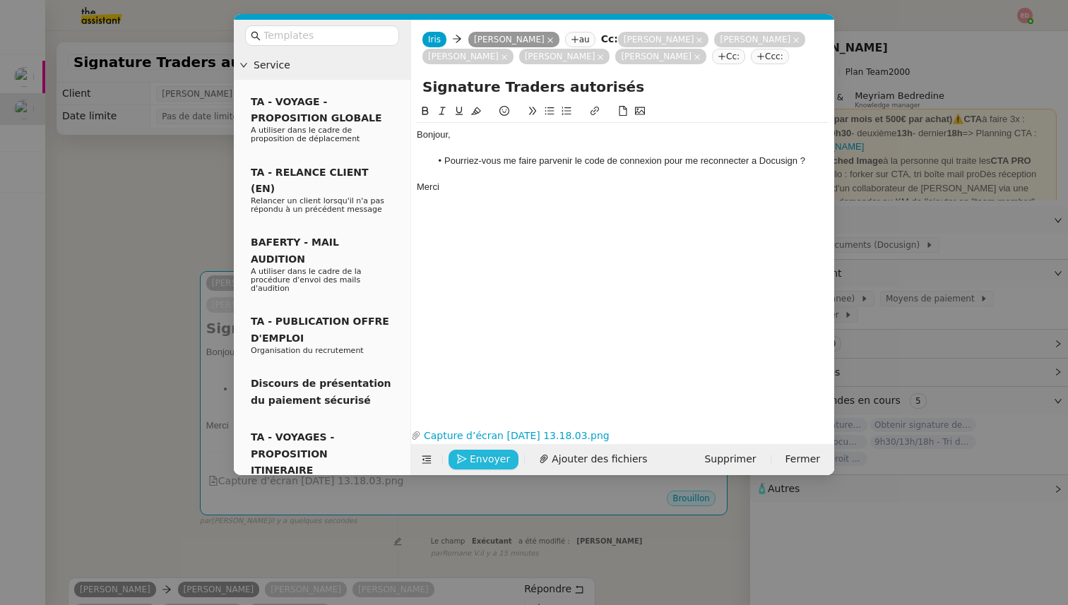
click at [492, 459] on span "Envoyer" at bounding box center [490, 459] width 40 height 16
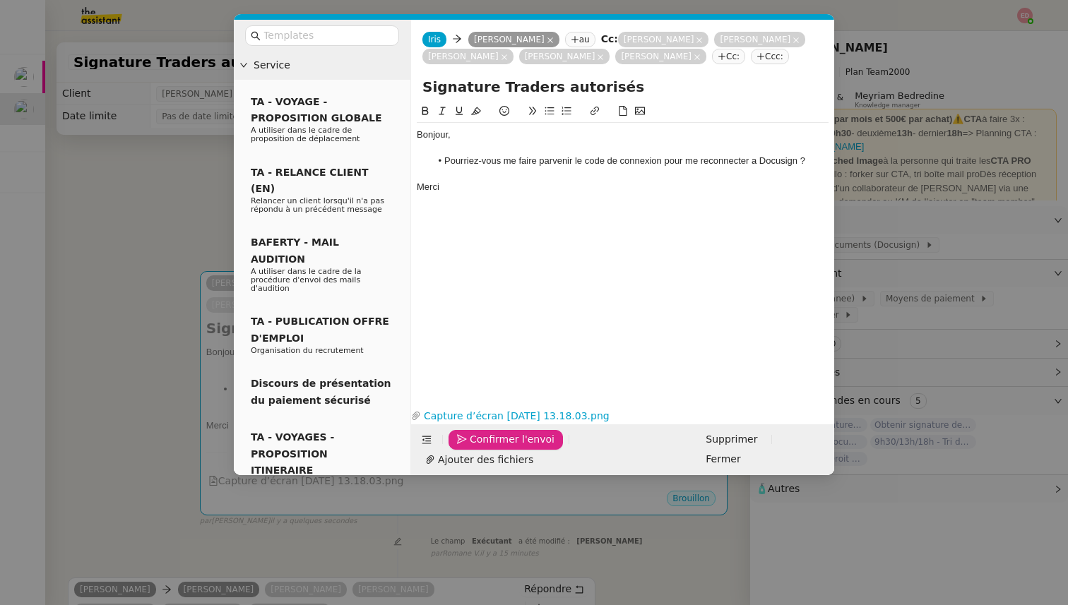
click at [492, 448] on span "Confirmer l'envoi" at bounding box center [512, 440] width 85 height 16
